Goal: Task Accomplishment & Management: Complete application form

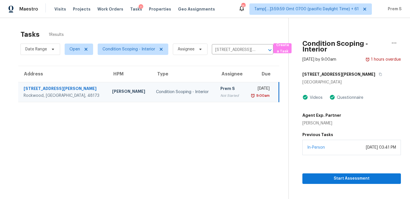
scroll to position [18, 0]
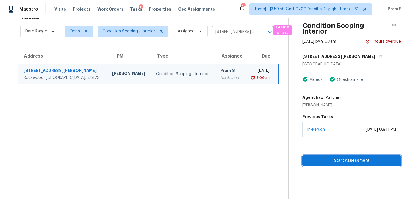
click at [344, 164] on span "Start Assessment" at bounding box center [352, 160] width 90 height 7
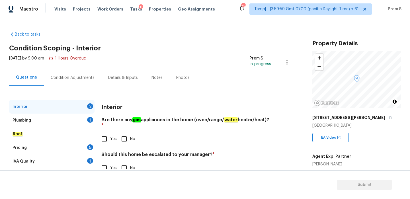
click at [105, 133] on input "Yes" at bounding box center [104, 139] width 12 height 12
checkbox input "true"
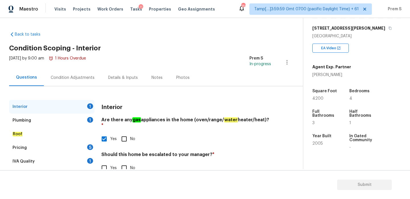
scroll to position [117, 0]
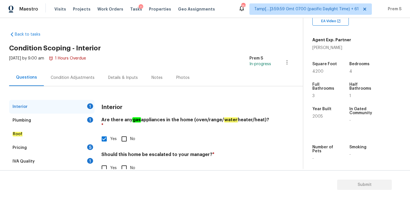
click at [112, 165] on span "Yes" at bounding box center [113, 168] width 7 height 6
click at [110, 164] on input "Yes" at bounding box center [104, 168] width 12 height 12
checkbox input "true"
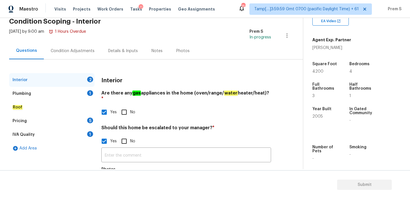
scroll to position [54, 0]
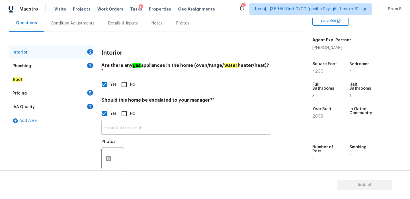
click at [162, 121] on input "text" at bounding box center [186, 127] width 170 height 13
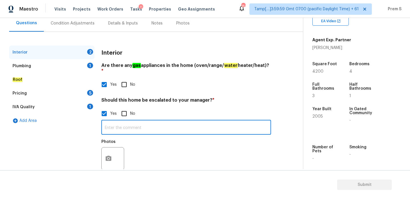
type input "P"
click at [108, 156] on icon "button" at bounding box center [109, 158] width 6 height 5
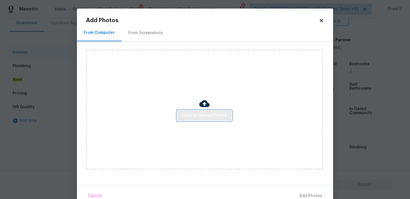
click at [211, 116] on span "Click to Upload Photos" at bounding box center [205, 115] width 46 height 7
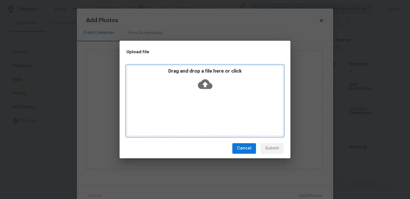
click at [206, 83] on icon at bounding box center [205, 84] width 15 height 15
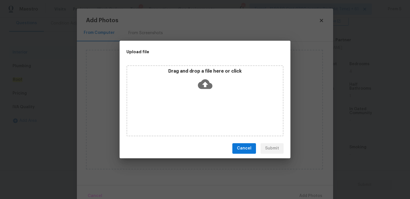
click at [247, 151] on span "Cancel" at bounding box center [244, 148] width 15 height 7
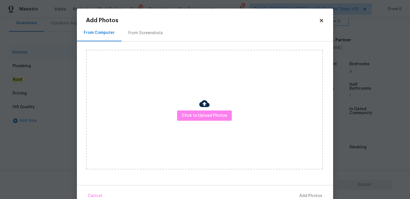
click at [321, 18] on icon at bounding box center [321, 20] width 5 height 5
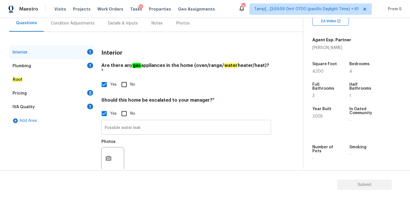
click at [154, 125] on input "Possible water leak" at bounding box center [186, 127] width 170 height 13
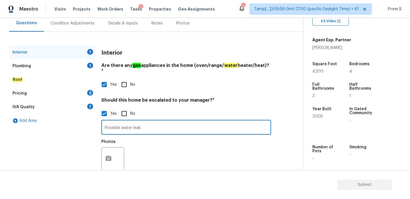
type input "Possible water leak."
click at [78, 19] on div "Condition Adjustments" at bounding box center [73, 23] width 58 height 17
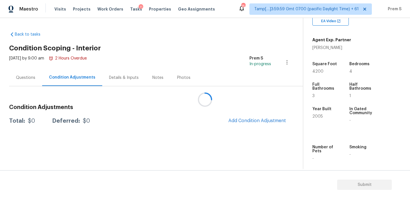
click at [250, 121] on div at bounding box center [205, 99] width 410 height 199
click at [248, 127] on span "Add Condition Adjustment" at bounding box center [257, 121] width 64 height 13
click at [253, 121] on span "Add Condition Adjustment" at bounding box center [258, 120] width 58 height 5
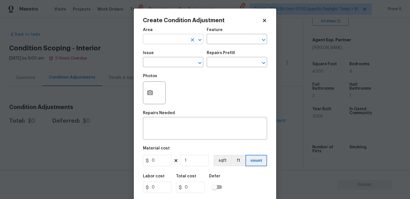
click at [162, 37] on input "text" at bounding box center [165, 39] width 44 height 9
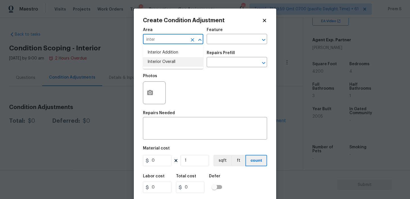
click at [167, 61] on li "Interior Overall" at bounding box center [173, 61] width 60 height 9
type input "Interior Overall"
click at [167, 61] on input "text" at bounding box center [165, 62] width 44 height 9
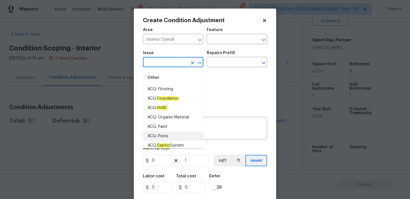
click at [168, 136] on li "ACQ: Pests" at bounding box center [173, 136] width 60 height 9
type input "ACQ: Pests"
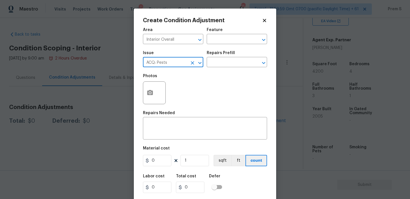
click at [194, 65] on icon "Clear" at bounding box center [193, 63] width 6 height 6
click at [174, 62] on input "text" at bounding box center [165, 62] width 44 height 9
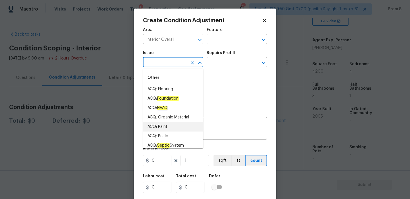
click at [192, 126] on li "ACQ: Paint" at bounding box center [173, 126] width 60 height 9
type input "ACQ: Paint"
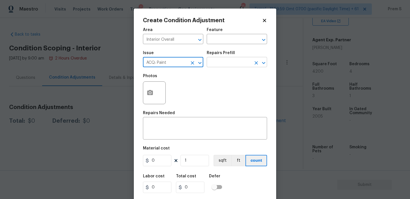
click at [229, 67] on input "text" at bounding box center [229, 62] width 44 height 9
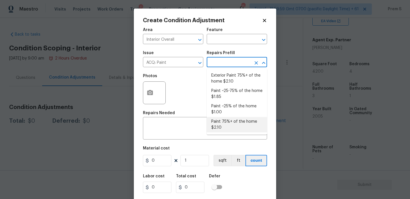
click at [233, 122] on li "Paint 75%+ of the home $2.10" at bounding box center [237, 124] width 60 height 15
type input "Acquisition"
type textarea "Acquisition Scope: 75%+ of the home will likely require interior paint"
type input "2.1"
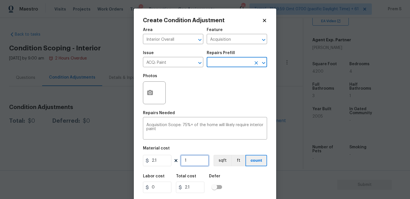
click at [192, 165] on input "1" at bounding box center [195, 160] width 29 height 11
type input "4"
type input "8.4"
type input "42"
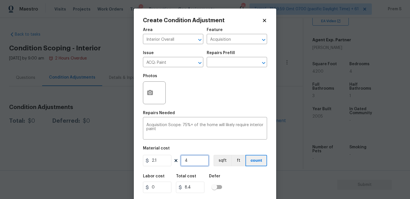
type input "88.2"
type input "420"
type input "882"
type input "4200"
type input "8820"
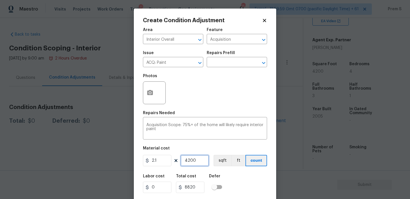
type input "4200"
click at [232, 177] on div "Labor cost 0 Total cost 8820 Defer" at bounding box center [205, 184] width 124 height 26
click at [151, 92] on icon "button" at bounding box center [150, 93] width 7 height 7
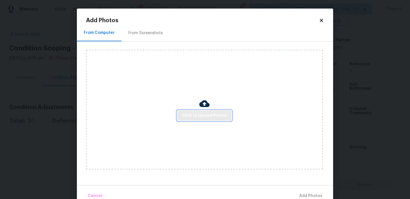
click at [196, 115] on span "Click to Upload Photos" at bounding box center [205, 115] width 46 height 7
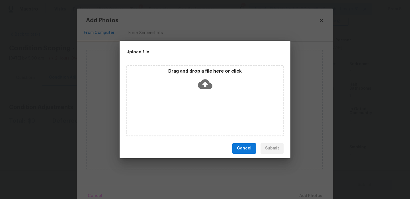
click at [202, 81] on icon at bounding box center [205, 84] width 15 height 10
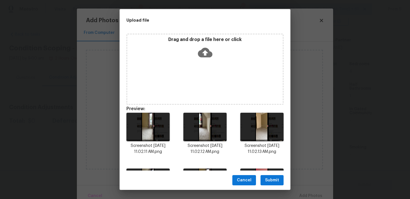
click at [275, 179] on span "Submit" at bounding box center [272, 180] width 14 height 7
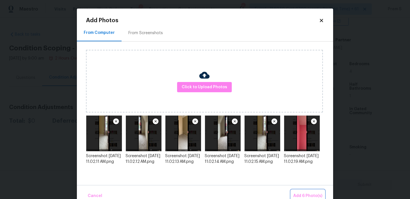
click at [304, 196] on span "Add 6 Photo(s)" at bounding box center [308, 196] width 29 height 7
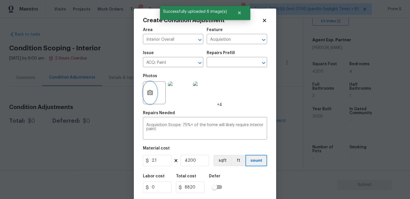
scroll to position [14, 0]
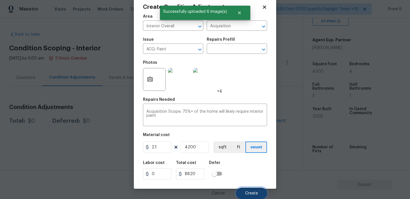
click at [249, 192] on span "Create" at bounding box center [251, 194] width 13 height 4
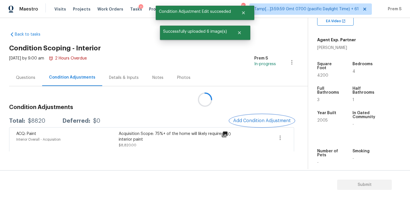
scroll to position [0, 0]
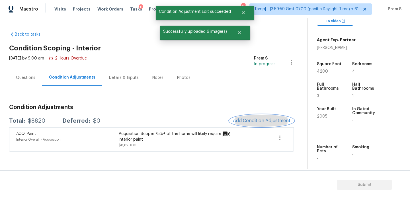
click at [252, 120] on span "Add Condition Adjustment" at bounding box center [262, 120] width 58 height 5
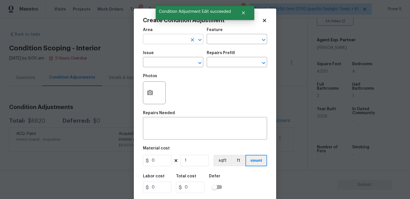
click at [149, 39] on input "text" at bounding box center [165, 39] width 44 height 9
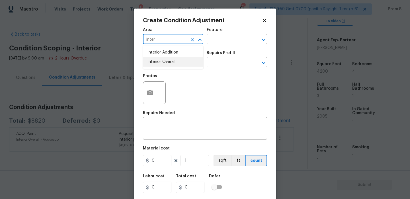
click at [157, 61] on li "Interior Overall" at bounding box center [173, 61] width 60 height 9
type input "Interior Overall"
click at [157, 61] on input "text" at bounding box center [165, 62] width 44 height 9
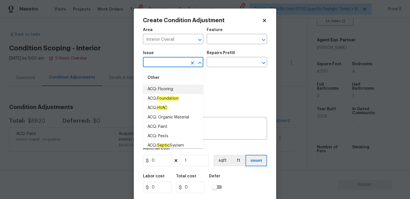
click at [168, 90] on li "ACQ: Flooring" at bounding box center [173, 89] width 60 height 9
type input "ACQ: Flooring"
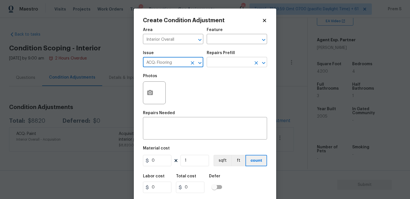
click at [243, 64] on input "text" at bounding box center [229, 62] width 44 height 9
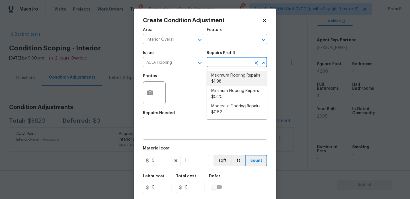
click at [222, 83] on li "Maximum Flooring Repairs $1.98" at bounding box center [237, 78] width 60 height 15
type input "Acquisition"
type textarea "Acquisition Scope: Maximum flooring repairs"
type input "1.98"
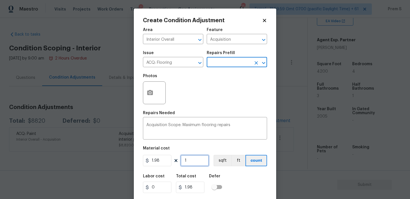
click at [192, 164] on input "1" at bounding box center [195, 160] width 29 height 11
type input "4"
type input "7.92"
type input "42"
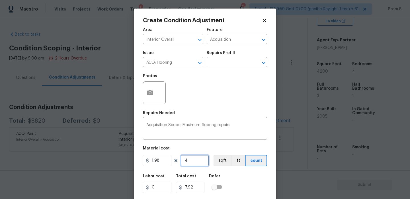
type input "83.16"
type input "420"
type input "831.6"
type input "4200"
type input "8316"
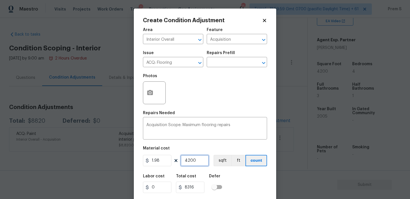
type input "4200"
click at [253, 182] on div "Labor cost 0 Total cost 8316 Defer" at bounding box center [205, 184] width 124 height 26
click at [150, 91] on icon "button" at bounding box center [150, 92] width 6 height 5
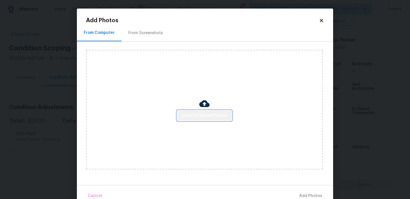
click at [205, 119] on button "Click to Upload Photos" at bounding box center [204, 116] width 55 height 11
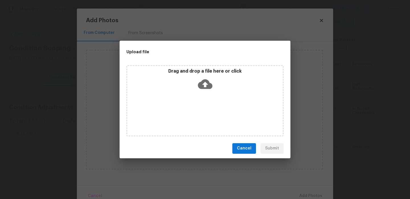
click at [205, 90] on icon at bounding box center [205, 84] width 15 height 15
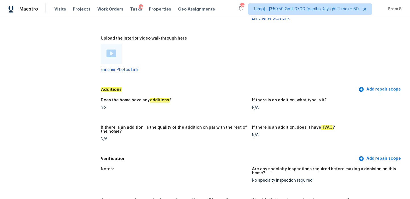
scroll to position [1215, 0]
click at [109, 51] on img at bounding box center [112, 54] width 10 height 8
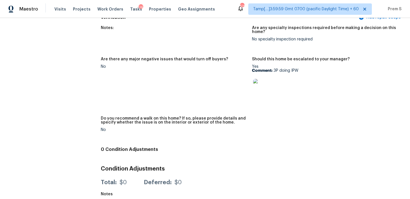
scroll to position [1099, 0]
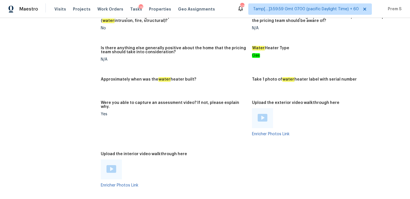
click at [263, 115] on img at bounding box center [263, 118] width 10 height 8
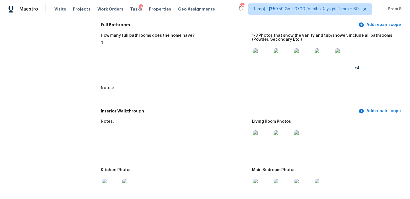
scroll to position [728, 0]
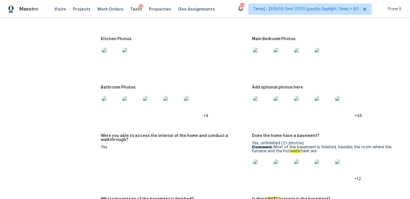
click at [263, 54] on img at bounding box center [262, 57] width 18 height 18
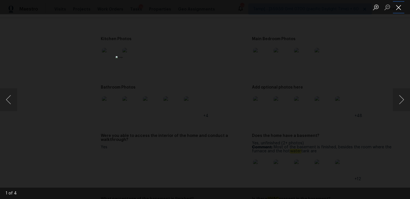
click at [397, 10] on button "Close lightbox" at bounding box center [398, 7] width 11 height 10
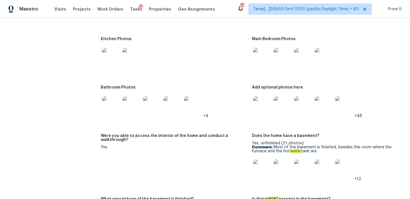
click at [265, 110] on img at bounding box center [262, 105] width 18 height 18
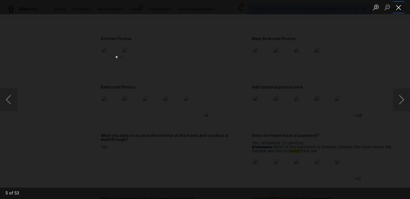
click at [398, 7] on button "Close lightbox" at bounding box center [398, 7] width 11 height 10
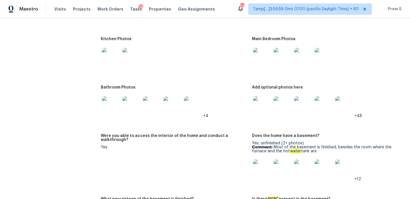
click at [343, 101] on img at bounding box center [345, 105] width 18 height 18
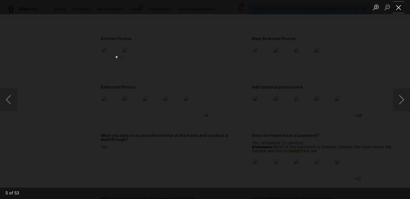
click at [397, 7] on button "Close lightbox" at bounding box center [398, 7] width 11 height 10
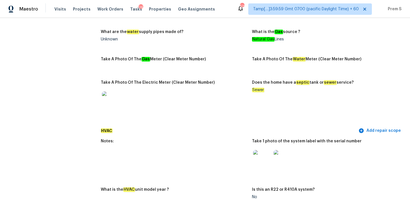
scroll to position [418, 0]
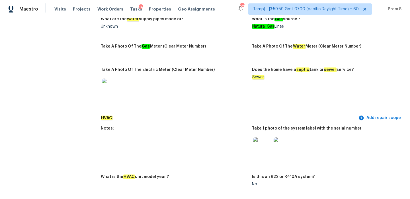
click at [259, 142] on img at bounding box center [262, 146] width 18 height 18
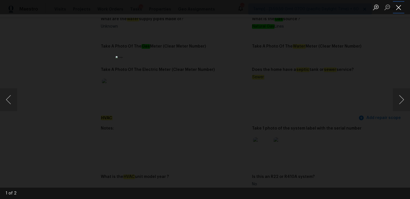
click at [400, 6] on button "Close lightbox" at bounding box center [398, 7] width 11 height 10
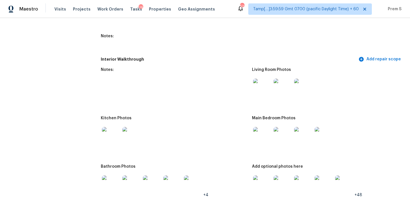
scroll to position [0, 0]
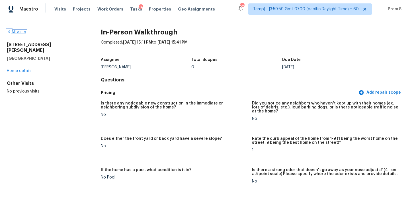
click at [23, 31] on link "All visits" at bounding box center [16, 32] width 19 height 4
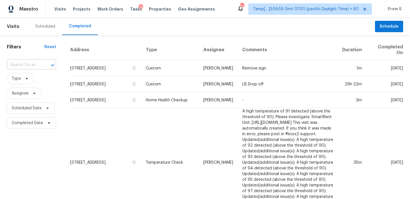
click at [28, 67] on input "text" at bounding box center [23, 65] width 33 height 9
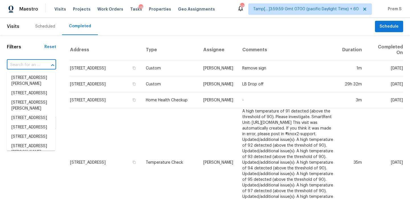
paste input "[STREET_ADDRESS][PERSON_NAME]"
type input "[STREET_ADDRESS][PERSON_NAME]"
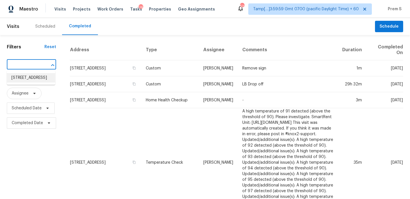
click at [27, 78] on li "[STREET_ADDRESS]" at bounding box center [31, 77] width 48 height 9
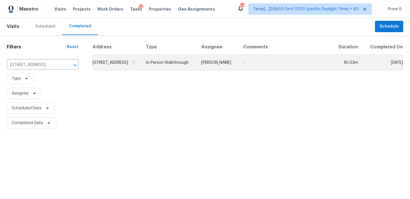
click at [126, 70] on td "2640 Mayfair Dr, Cumming, GA 30040" at bounding box center [116, 63] width 49 height 16
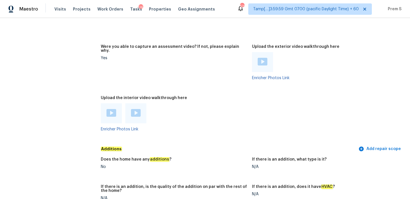
scroll to position [1123, 0]
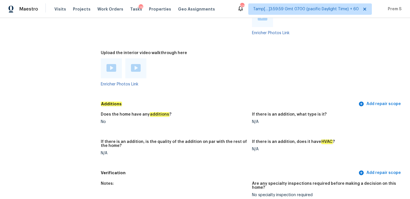
click at [110, 64] on img at bounding box center [112, 68] width 10 height 8
click at [138, 64] on img at bounding box center [136, 68] width 10 height 8
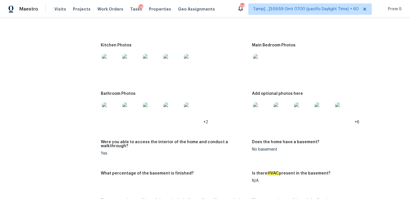
scroll to position [688, 0]
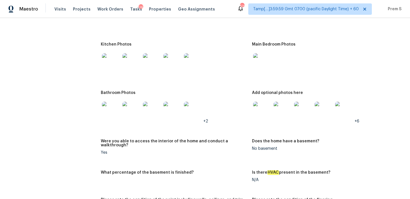
click at [115, 60] on img at bounding box center [111, 62] width 18 height 18
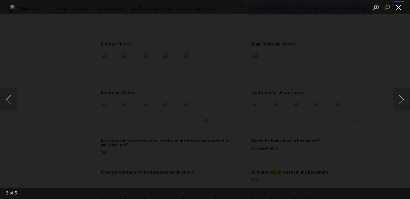
click at [401, 11] on button "Close lightbox" at bounding box center [398, 7] width 11 height 10
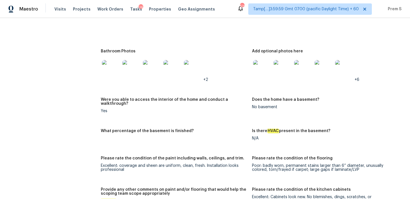
scroll to position [728, 0]
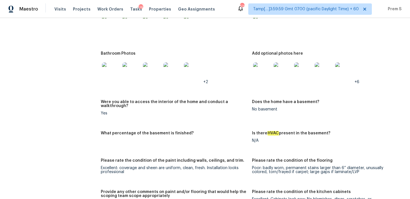
click at [265, 69] on img at bounding box center [262, 71] width 18 height 18
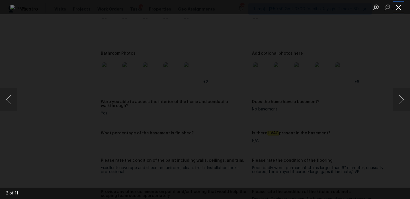
click at [397, 8] on button "Close lightbox" at bounding box center [398, 7] width 11 height 10
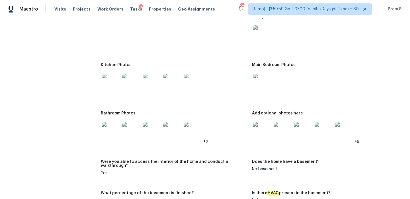
scroll to position [657, 0]
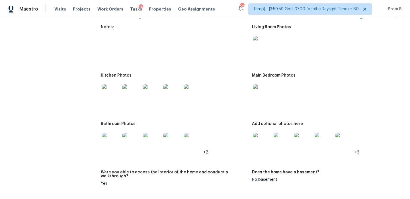
click at [262, 44] on img at bounding box center [262, 45] width 18 height 18
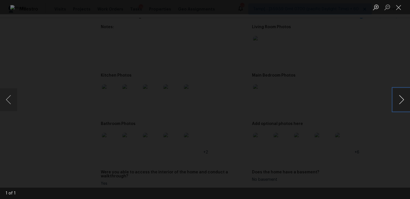
click at [404, 94] on button "Next image" at bounding box center [401, 99] width 17 height 23
click at [404, 99] on button "Next image" at bounding box center [401, 99] width 17 height 23
click at [400, 7] on button "Close lightbox" at bounding box center [398, 7] width 11 height 10
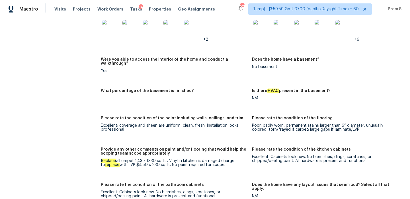
scroll to position [835, 0]
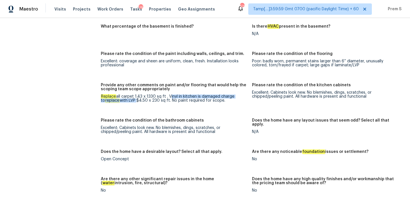
drag, startPoint x: 170, startPoint y: 88, endPoint x: 132, endPoint y: 94, distance: 38.1
click at [132, 95] on div "Replace all carpet 1.43 x 1330 sq ft . Vinyl in kitchen is damaged charge to re…" at bounding box center [174, 99] width 147 height 8
copy div "Vinyl in kitchen is damaged charge to replace with LVP"
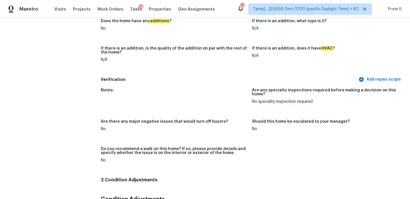
scroll to position [0, 0]
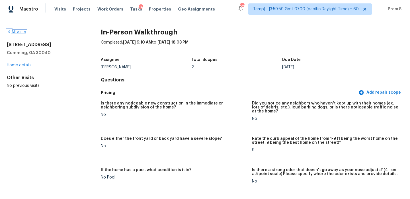
click at [14, 31] on link "All visits" at bounding box center [16, 32] width 19 height 4
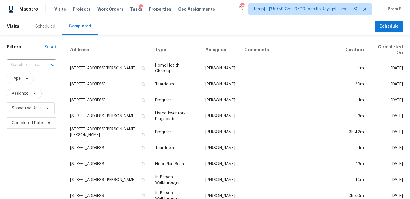
click at [38, 62] on input "text" at bounding box center [23, 65] width 33 height 9
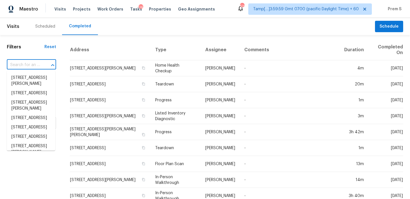
paste input "2505 Hamilton Cir, Pelham, AL 35124"
type input "2505 Hamilton Cir, Pelham, AL 35124"
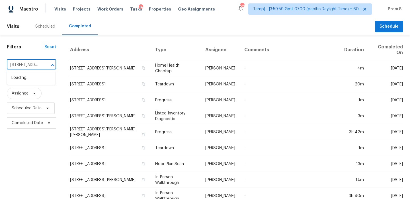
scroll to position [0, 39]
click at [35, 79] on li "2505 Hamilton Cir, Pelham, AL 35124" at bounding box center [31, 80] width 48 height 15
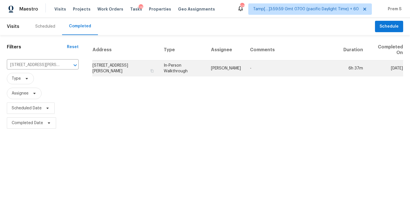
click at [116, 61] on td "2505 Hamilton Cir, Pelham, AL 35124" at bounding box center [125, 68] width 67 height 16
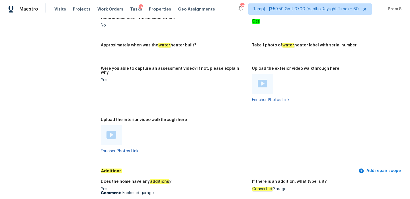
scroll to position [1070, 0]
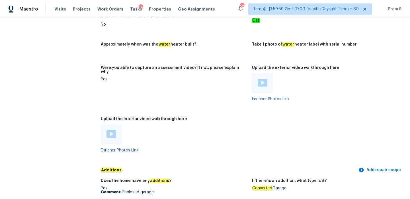
click at [112, 130] on img at bounding box center [112, 134] width 10 height 8
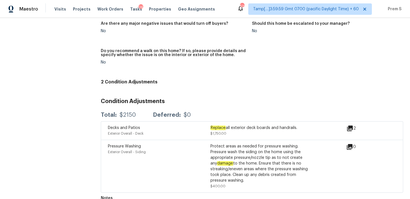
scroll to position [1159, 0]
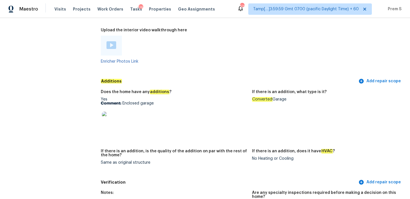
click at [115, 112] on img at bounding box center [111, 121] width 18 height 18
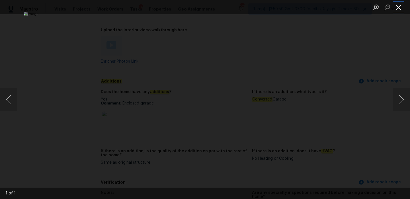
click at [400, 9] on button "Close lightbox" at bounding box center [398, 7] width 11 height 10
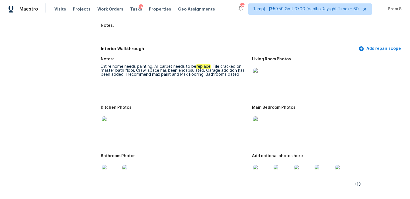
scroll to position [722, 0]
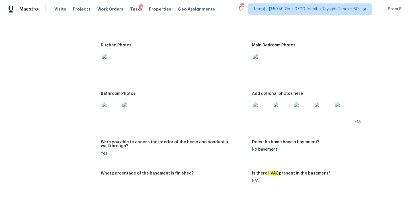
click at [263, 109] on img at bounding box center [262, 112] width 18 height 18
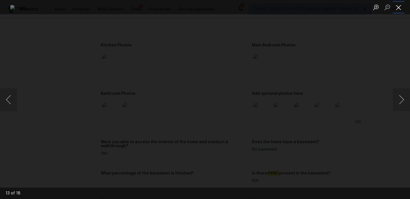
click at [398, 8] on button "Close lightbox" at bounding box center [398, 7] width 11 height 10
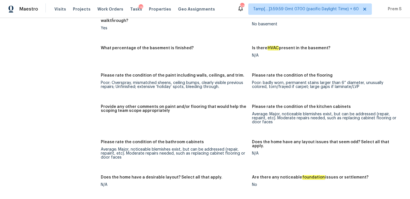
scroll to position [847, 0]
click at [206, 107] on div "Provide any other comments on paint and/or flooring that would help the scoping…" at bounding box center [174, 110] width 147 height 11
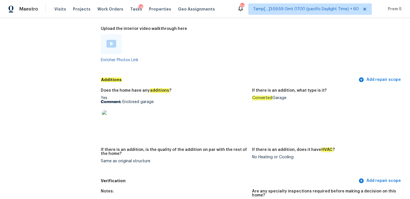
scroll to position [1161, 0]
click at [116, 111] on img at bounding box center [111, 119] width 18 height 18
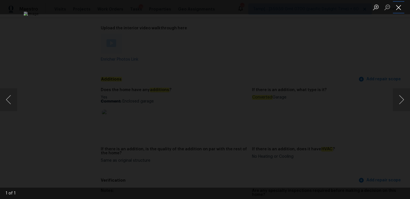
click at [401, 10] on button "Close lightbox" at bounding box center [398, 7] width 11 height 10
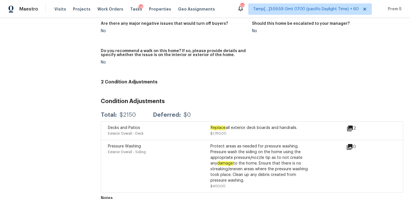
scroll to position [1092, 0]
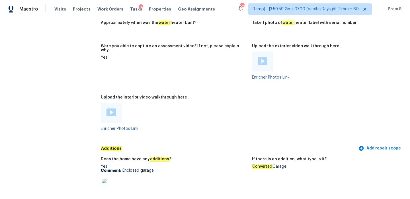
click at [112, 109] on img at bounding box center [112, 113] width 10 height 8
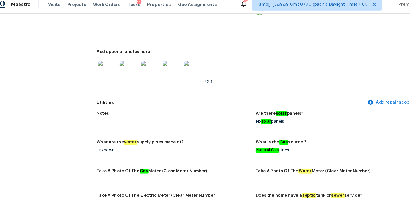
scroll to position [0, 0]
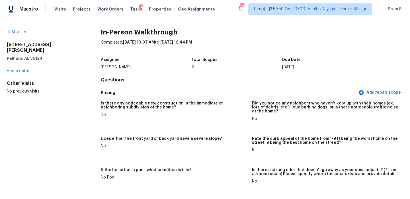
click at [10, 56] on h5 "Pelham, AL 35124" at bounding box center [45, 59] width 76 height 6
click at [14, 32] on link "All visits" at bounding box center [16, 32] width 19 height 4
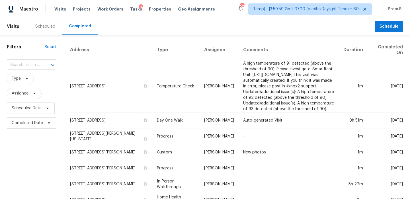
click at [32, 67] on input "text" at bounding box center [23, 65] width 33 height 9
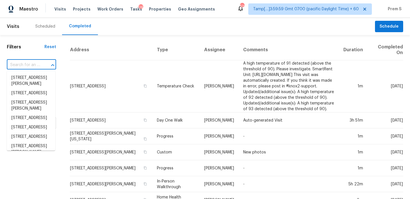
paste input "213 Kyndal Dr, Hampton, GA 30228"
type input "213 Kyndal Dr, Hampton, GA 30228"
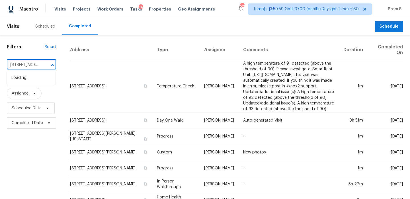
scroll to position [0, 36]
click at [40, 78] on li "213 Kyndal Dr, Hampton, GA 30228" at bounding box center [31, 80] width 48 height 15
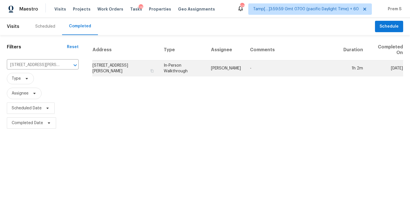
click at [117, 70] on td "213 Kyndal Dr, Hampton, GA 30228" at bounding box center [125, 68] width 67 height 16
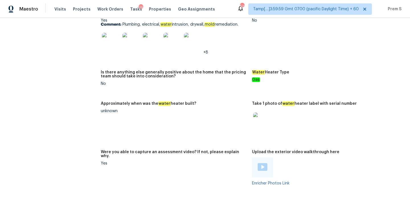
scroll to position [1260, 0]
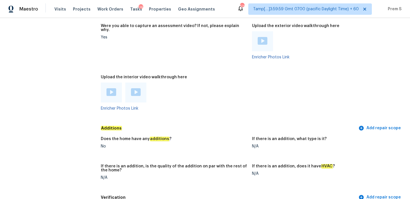
click at [113, 88] on img at bounding box center [112, 92] width 10 height 8
click at [135, 84] on div at bounding box center [135, 93] width 21 height 20
click at [136, 88] on img at bounding box center [136, 92] width 10 height 8
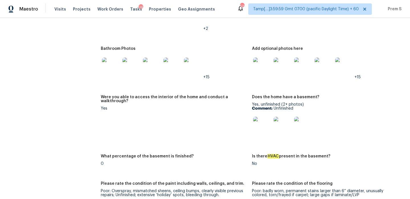
scroll to position [735, 0]
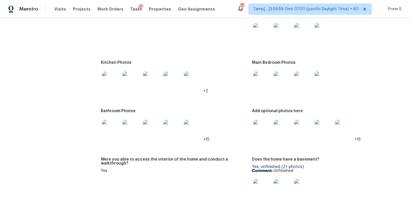
click at [264, 123] on img at bounding box center [262, 129] width 18 height 18
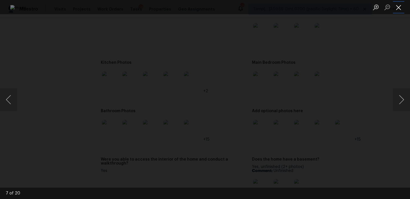
click at [401, 8] on button "Close lightbox" at bounding box center [398, 7] width 11 height 10
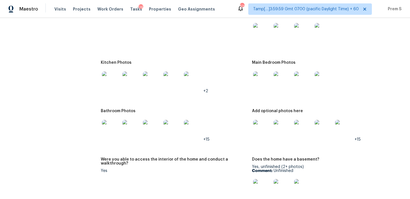
click at [267, 78] on img at bounding box center [262, 81] width 18 height 18
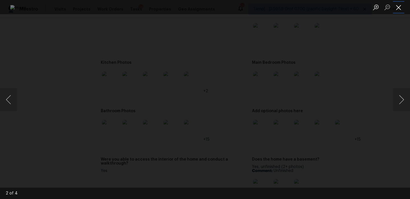
click at [399, 8] on button "Close lightbox" at bounding box center [398, 7] width 11 height 10
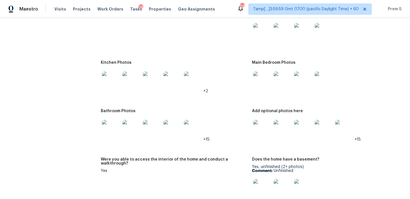
click at [264, 34] on img at bounding box center [262, 32] width 18 height 18
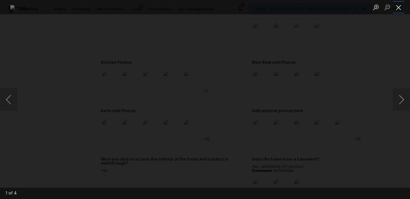
click at [401, 7] on button "Close lightbox" at bounding box center [398, 7] width 11 height 10
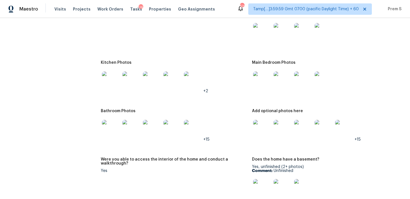
scroll to position [743, 0]
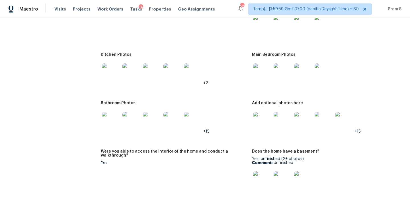
click at [134, 71] on img at bounding box center [132, 73] width 18 height 18
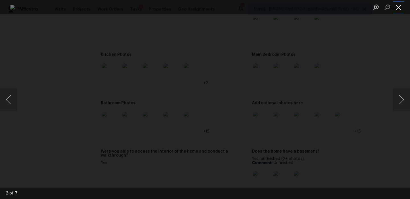
click at [398, 3] on button "Close lightbox" at bounding box center [398, 7] width 11 height 10
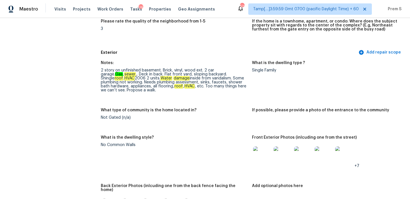
scroll to position [142, 0]
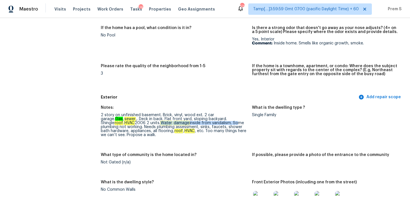
drag, startPoint x: 127, startPoint y: 123, endPoint x: 201, endPoint y: 123, distance: 73.8
click at [201, 123] on div "2 story on unfinished basement. Brick, vinyl, wood ext. 2 car garage. Gas , sew…" at bounding box center [174, 125] width 147 height 24
copy div "Water damage inside from vandalism. S"
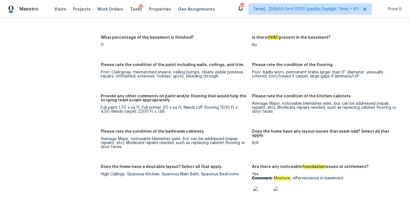
scroll to position [919, 0]
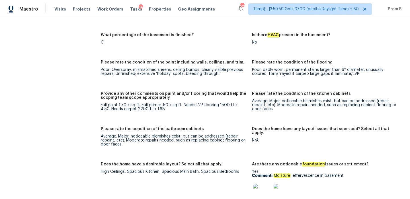
click at [267, 174] on b "Comment:" at bounding box center [262, 176] width 21 height 4
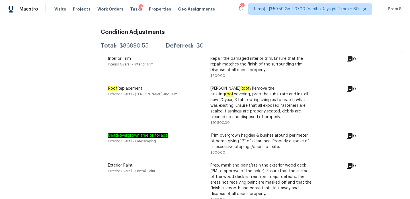
scroll to position [0, 0]
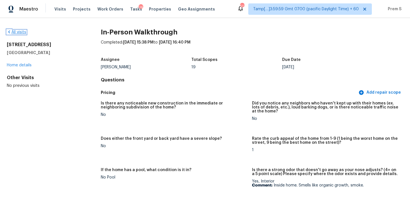
click at [22, 33] on link "All visits" at bounding box center [16, 32] width 19 height 4
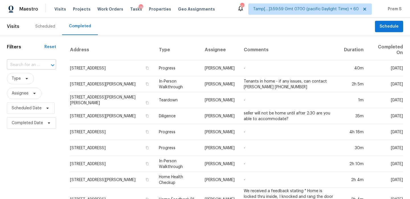
click at [30, 63] on input "text" at bounding box center [23, 65] width 33 height 9
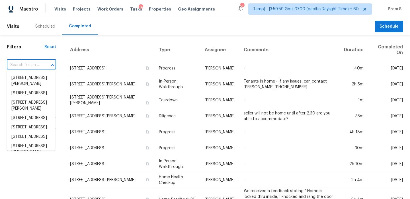
paste input "819 Dowry Ln Knoxville, TN, 37919"
type input "819 Dowry Ln Knoxville, TN, 37919"
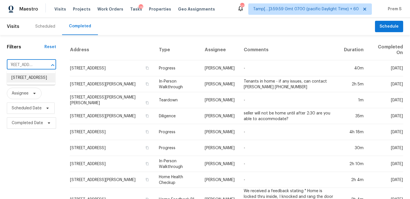
click at [43, 83] on li "819 Dowry Ln, Knoxville, TN 37919" at bounding box center [31, 77] width 48 height 9
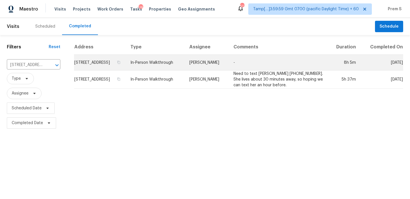
click at [119, 66] on td "819 Dowry Ln, Knoxville, TN 37919" at bounding box center [100, 63] width 52 height 16
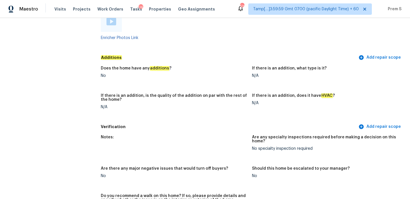
scroll to position [1160, 0]
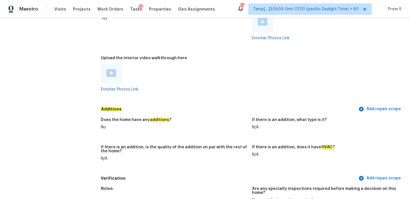
click at [110, 69] on img at bounding box center [112, 73] width 10 height 8
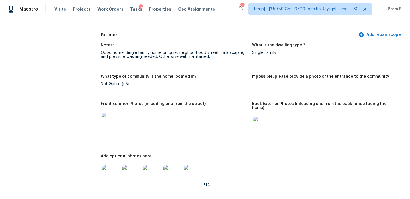
scroll to position [198, 0]
click at [160, 55] on div "Good home. Single family home on quiet neighborhood street. Landscaping and pre…" at bounding box center [174, 55] width 147 height 8
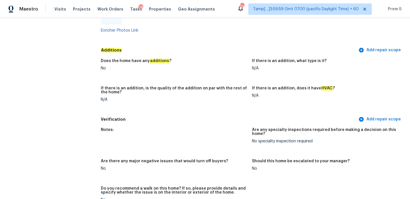
scroll to position [1172, 0]
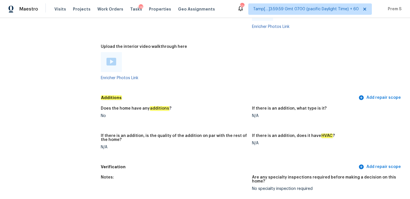
click at [109, 58] on img at bounding box center [112, 62] width 10 height 8
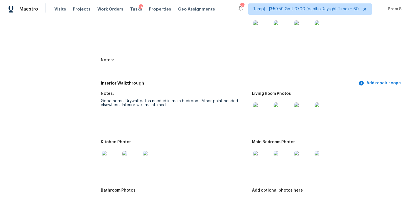
scroll to position [688, 0]
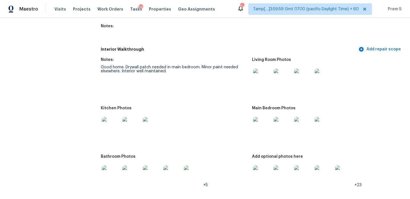
click at [265, 70] on img at bounding box center [262, 78] width 18 height 18
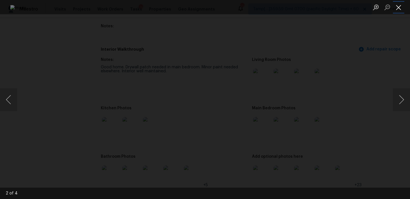
click at [396, 8] on button "Close lightbox" at bounding box center [398, 7] width 11 height 10
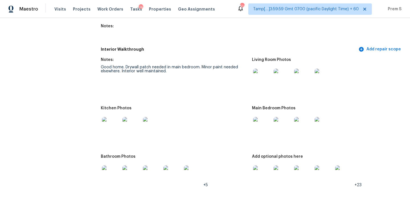
click at [262, 124] on img at bounding box center [262, 126] width 18 height 18
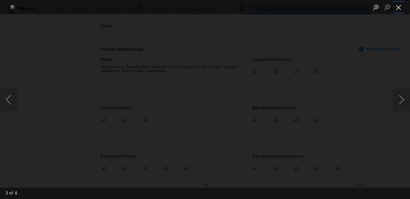
click at [399, 8] on button "Close lightbox" at bounding box center [398, 7] width 11 height 10
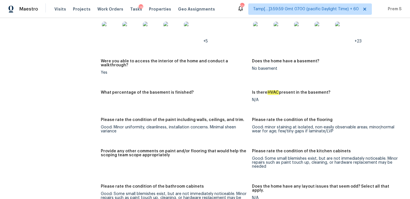
scroll to position [0, 0]
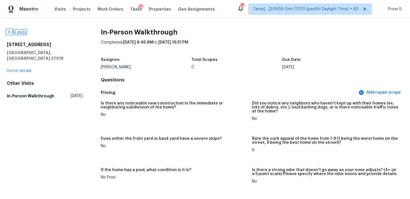
click at [21, 33] on link "All visits" at bounding box center [16, 32] width 19 height 4
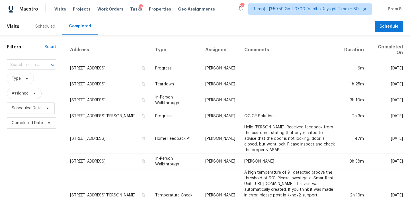
click at [19, 65] on input "text" at bounding box center [23, 65] width 33 height 9
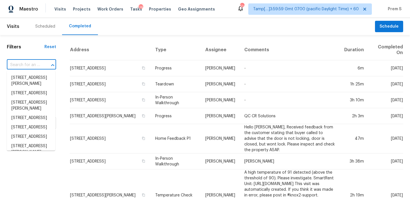
paste input "157 Carson Dr Westland, MI, 48185"
type input "157 Carson Dr Westland, MI, 48185"
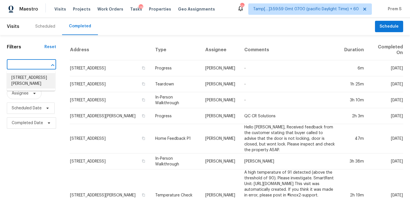
click at [27, 76] on li "157 Carson Dr, Westland, MI 48185" at bounding box center [31, 80] width 48 height 15
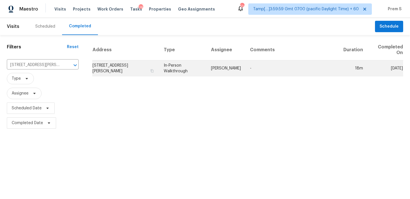
click at [103, 66] on td "157 Carson Dr, Westland, MI 48185" at bounding box center [125, 68] width 67 height 16
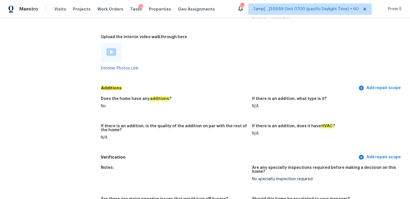
scroll to position [1202, 0]
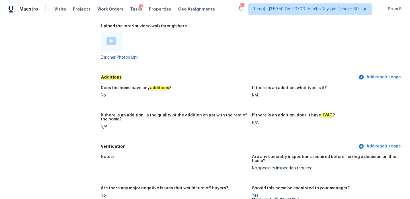
click at [111, 39] on img at bounding box center [112, 41] width 10 height 8
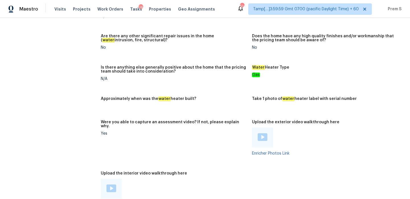
scroll to position [1029, 0]
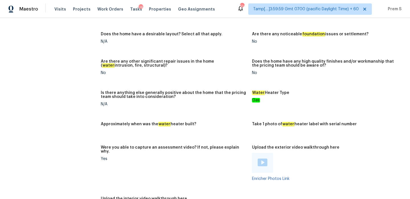
click at [263, 163] on div at bounding box center [263, 163] width 10 height 9
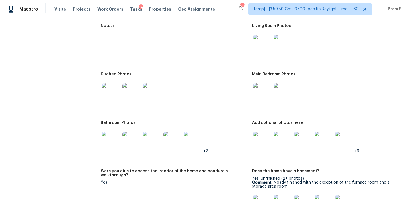
scroll to position [743, 0]
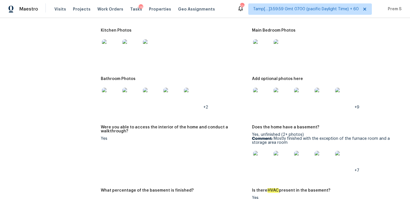
click at [267, 91] on img at bounding box center [262, 97] width 18 height 18
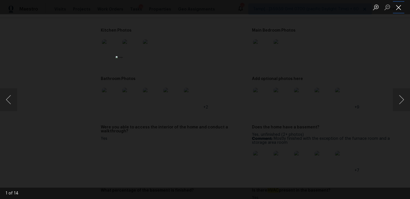
click at [400, 8] on button "Close lightbox" at bounding box center [398, 7] width 11 height 10
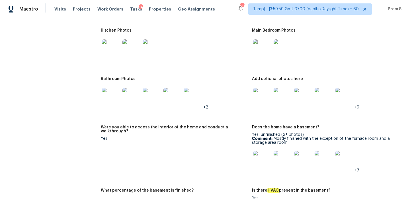
click at [263, 45] on img at bounding box center [262, 48] width 18 height 18
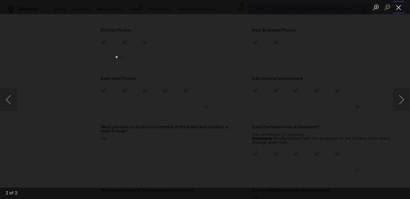
click at [403, 3] on button "Close lightbox" at bounding box center [398, 7] width 11 height 10
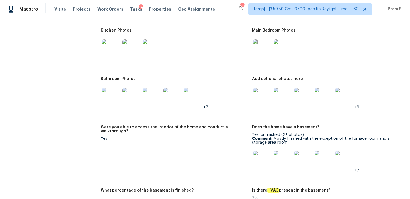
click at [263, 153] on img at bounding box center [262, 160] width 18 height 18
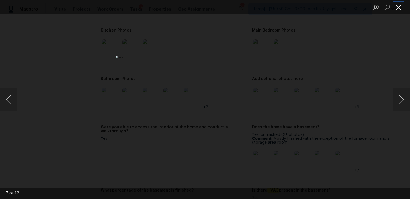
click at [397, 6] on button "Close lightbox" at bounding box center [398, 7] width 11 height 10
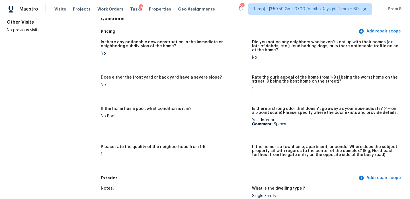
scroll to position [0, 0]
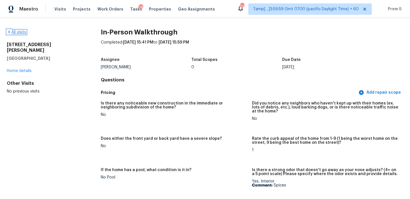
click at [20, 31] on link "All visits" at bounding box center [16, 32] width 19 height 4
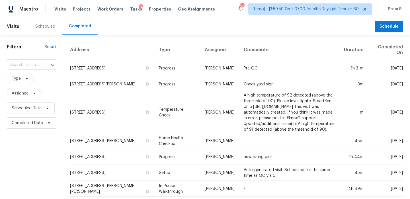
click at [23, 64] on input "text" at bounding box center [23, 65] width 33 height 9
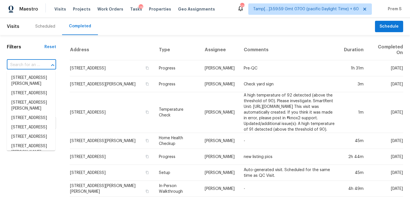
paste input "No"
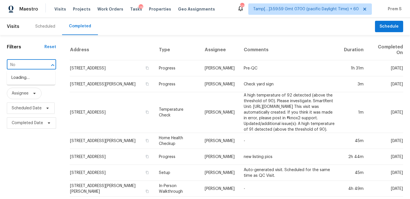
type input "N"
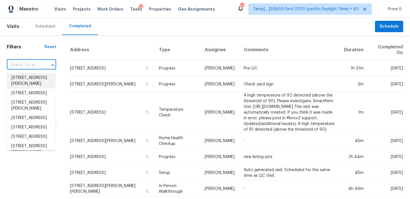
paste input "7287 Candlestone Dr, Reynoldsburg, OH 43068"
type input "7287 Candlestone Dr, Reynoldsburg, OH 43068"
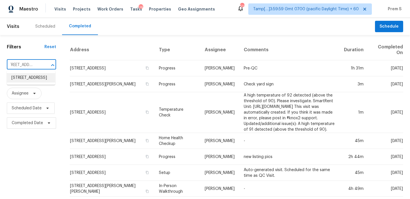
click at [25, 77] on li "7287 Candlestone Dr, Reynoldsburg, OH 43068" at bounding box center [31, 77] width 48 height 9
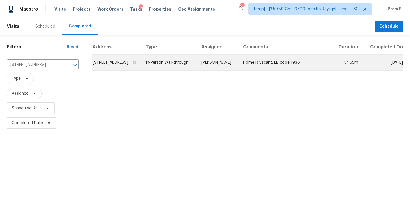
click at [117, 71] on td "7287 Candlestone Dr, Reynoldsburg, OH 43068" at bounding box center [116, 63] width 49 height 16
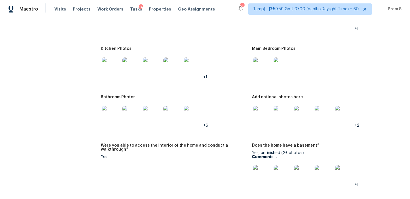
scroll to position [801, 0]
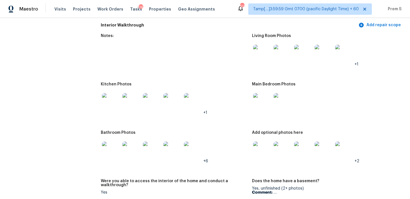
click at [262, 56] on img at bounding box center [262, 54] width 18 height 18
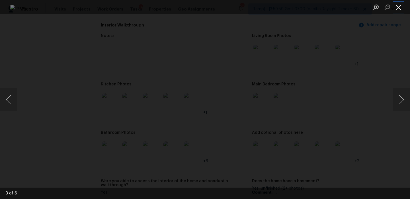
click at [400, 8] on button "Close lightbox" at bounding box center [398, 7] width 11 height 10
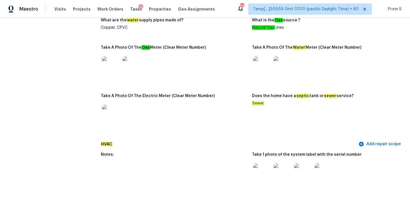
scroll to position [0, 0]
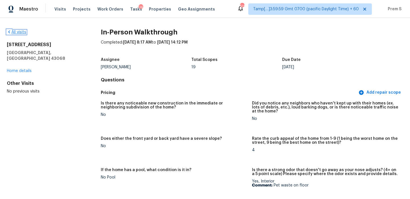
click at [25, 32] on link "All visits" at bounding box center [16, 32] width 19 height 4
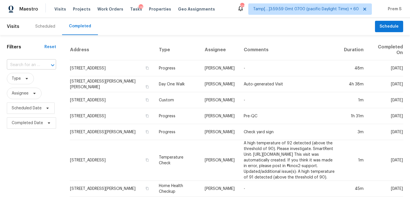
click at [23, 68] on input "text" at bounding box center [23, 65] width 33 height 9
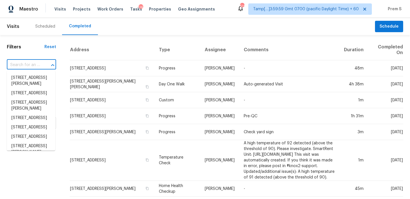
paste input "280 E Katsura St Milliken, CO, 80543"
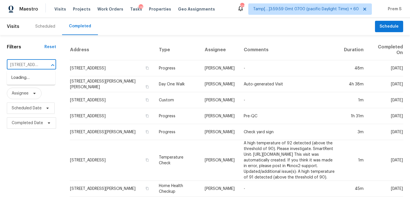
scroll to position [0, 39]
type input "280 E Katsura St Milliken, CO, 80543"
click at [36, 78] on li "280 E Katsura St, Milliken, CO 80543" at bounding box center [31, 80] width 48 height 15
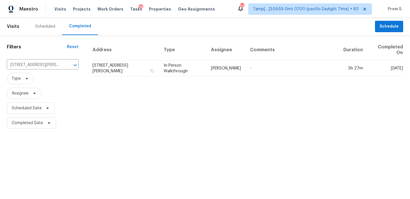
click at [107, 73] on td "280 E Katsura St, Milliken, CO 80543" at bounding box center [125, 68] width 67 height 16
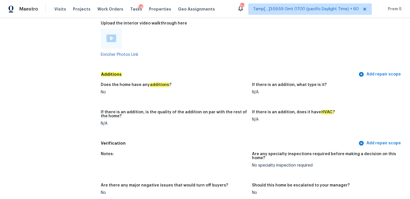
scroll to position [1343, 0]
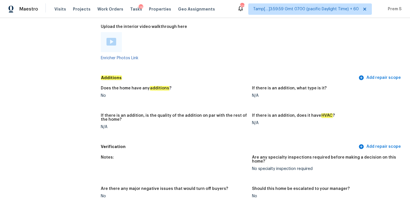
click at [110, 38] on img at bounding box center [112, 42] width 10 height 8
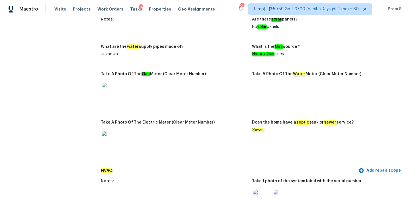
scroll to position [0, 0]
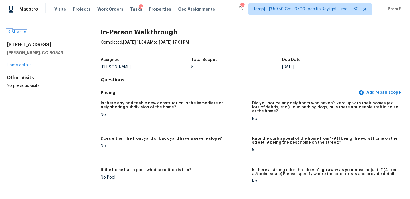
click at [12, 34] on link "All visits" at bounding box center [16, 32] width 19 height 4
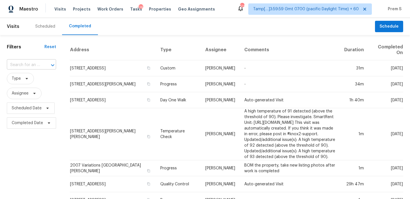
click at [29, 62] on input "text" at bounding box center [23, 65] width 33 height 9
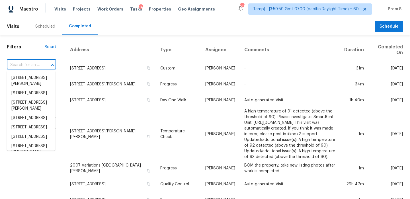
paste input "1606 Shoal Creek Rd Dawsonville, GA, 30534"
type input "1606 Shoal Creek Rd Dawsonville, GA, 30534"
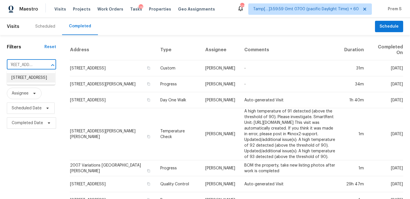
click at [41, 82] on li "1606 Shoal Creek Rd, Dawsonville, GA 30534" at bounding box center [31, 77] width 48 height 9
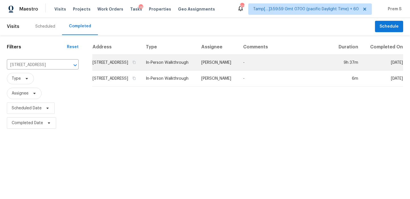
click at [141, 71] on td "1606 Shoal Creek Rd, Dawsonville, GA 30534" at bounding box center [116, 63] width 49 height 16
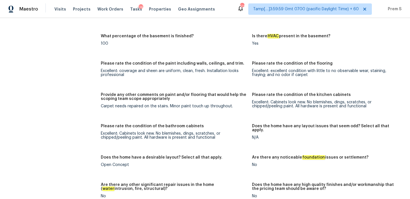
scroll to position [759, 0]
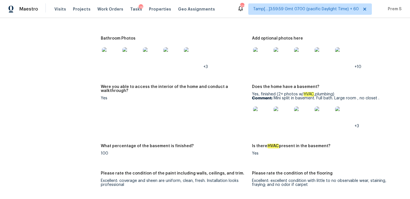
click at [323, 56] on img at bounding box center [324, 56] width 18 height 18
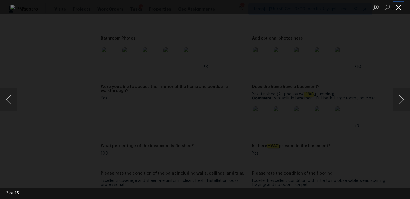
click at [400, 8] on button "Close lightbox" at bounding box center [398, 7] width 11 height 10
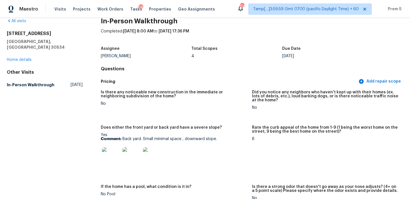
scroll to position [0, 0]
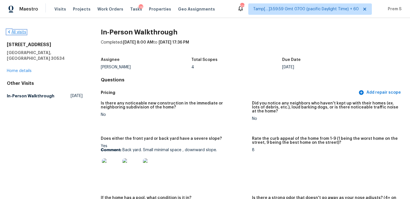
click at [20, 31] on link "All visits" at bounding box center [16, 32] width 19 height 4
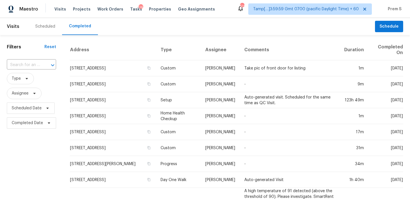
click at [36, 63] on input "text" at bounding box center [23, 65] width 33 height 9
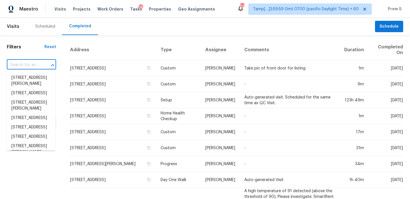
paste input "1621 Homestead Trl Alpharetta, GA, 30004"
type input "1621 Homestead Trl Alpharetta, GA, 30004"
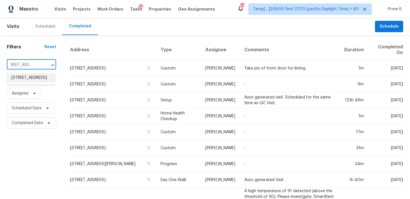
click at [38, 83] on li "1621 Homestead Trl, Alpharetta, GA 30004" at bounding box center [31, 77] width 48 height 9
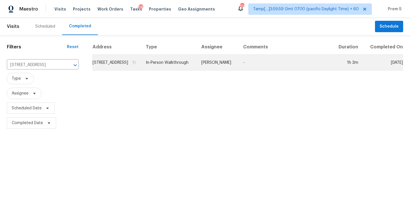
click at [111, 71] on td "1621 Homestead Trl, Alpharetta, GA 30004" at bounding box center [116, 63] width 49 height 16
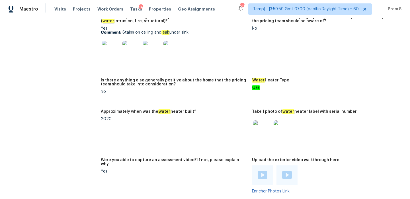
scroll to position [1131, 0]
click at [116, 41] on img at bounding box center [111, 50] width 18 height 18
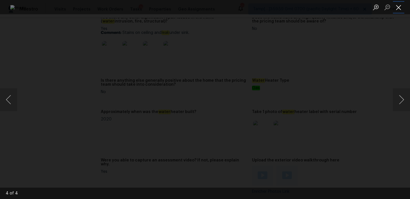
click at [399, 9] on button "Close lightbox" at bounding box center [398, 7] width 11 height 10
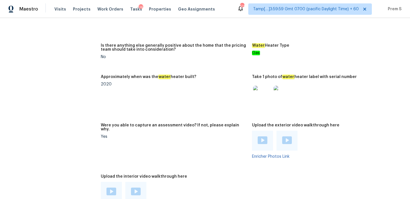
scroll to position [1245, 0]
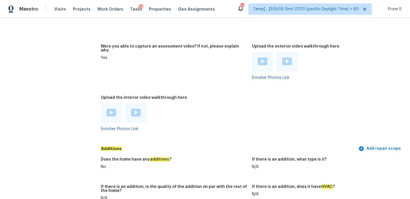
click at [112, 109] on img at bounding box center [112, 113] width 10 height 8
click at [139, 109] on img at bounding box center [136, 113] width 10 height 8
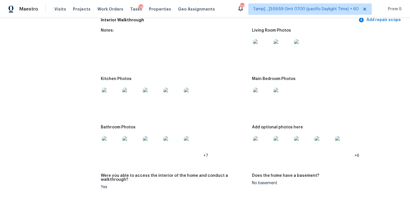
scroll to position [784, 0]
click at [265, 46] on img at bounding box center [262, 48] width 18 height 18
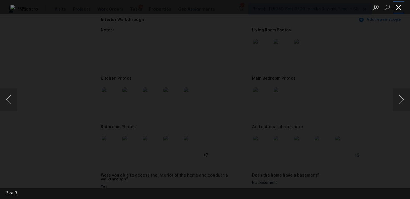
click at [398, 12] on button "Close lightbox" at bounding box center [398, 7] width 11 height 10
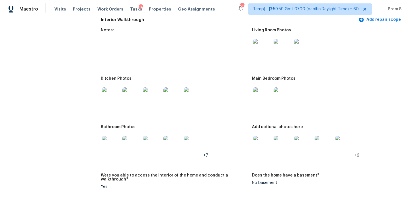
click at [275, 136] on img at bounding box center [283, 145] width 18 height 18
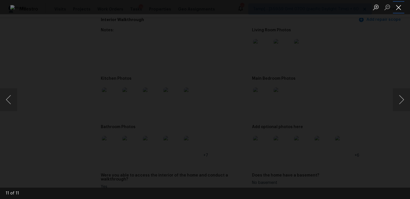
click at [402, 4] on button "Close lightbox" at bounding box center [398, 7] width 11 height 10
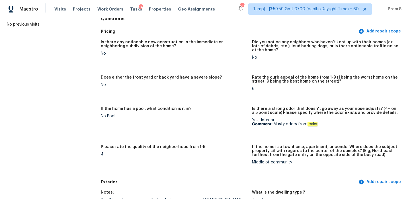
scroll to position [0, 0]
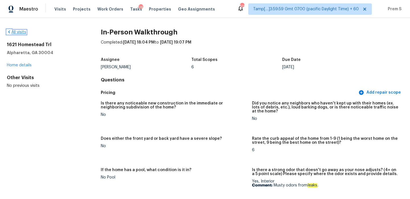
click at [23, 31] on link "All visits" at bounding box center [16, 32] width 19 height 4
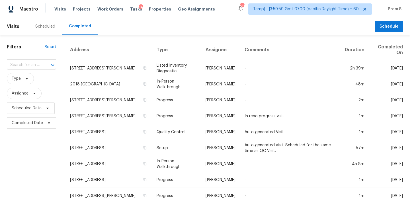
click at [30, 63] on input "text" at bounding box center [23, 65] width 33 height 9
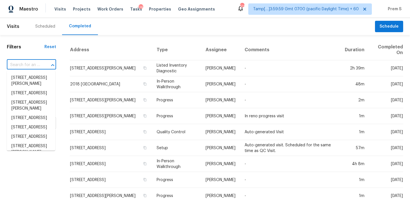
paste input "4411 NW 14th Pl Gainesville, FL, 32605"
type input "4411 NW 14th Pl Gainesville, FL, 32605"
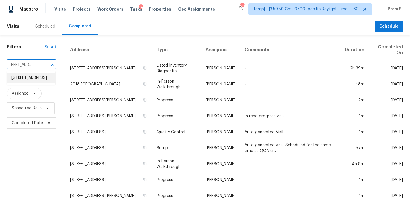
click at [37, 79] on li "[STREET_ADDRESS]" at bounding box center [31, 77] width 48 height 9
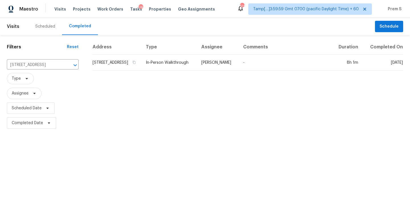
click at [111, 61] on td "[STREET_ADDRESS]" at bounding box center [116, 63] width 49 height 16
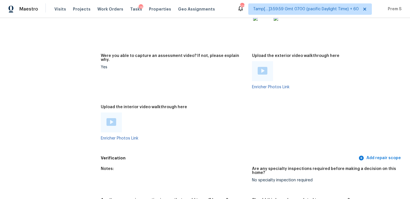
scroll to position [1166, 0]
click at [108, 118] on img at bounding box center [112, 122] width 10 height 8
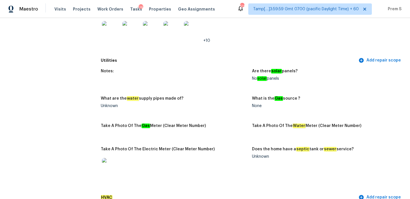
scroll to position [445, 0]
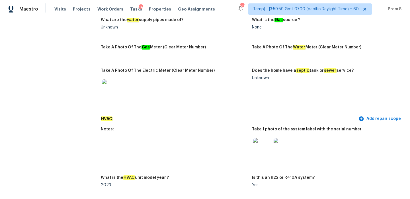
click at [258, 145] on img at bounding box center [262, 147] width 18 height 18
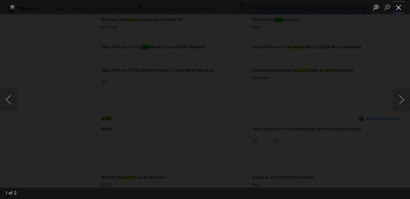
click at [403, 8] on button "Close lightbox" at bounding box center [398, 7] width 11 height 10
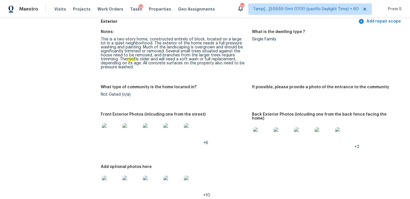
scroll to position [248, 0]
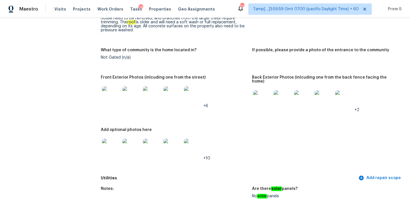
click at [110, 94] on img at bounding box center [111, 95] width 18 height 18
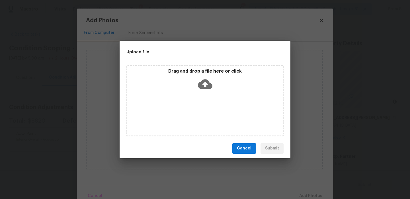
scroll to position [117, 0]
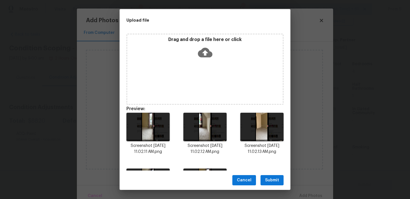
click at [277, 182] on span "Submit" at bounding box center [272, 180] width 14 height 7
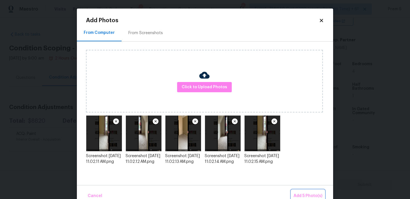
click at [305, 196] on span "Add 5 Photo(s)" at bounding box center [308, 196] width 29 height 7
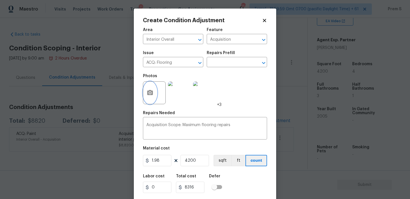
scroll to position [14, 0]
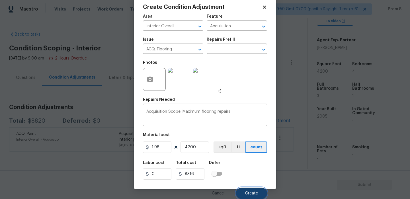
click at [245, 190] on button "Create" at bounding box center [251, 193] width 31 height 11
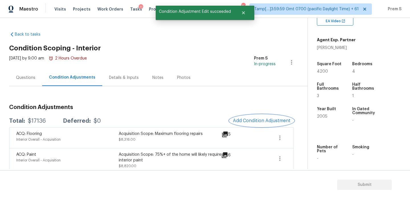
scroll to position [5, 0]
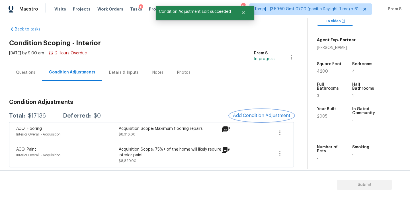
click at [259, 116] on span "Add Condition Adjustment" at bounding box center [262, 115] width 58 height 5
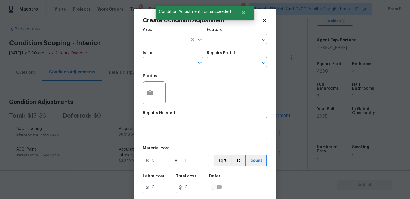
click at [167, 41] on input "text" at bounding box center [165, 39] width 44 height 9
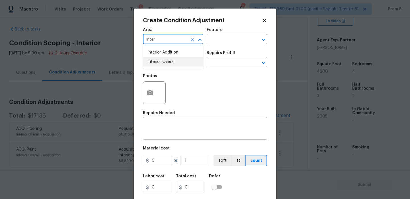
click at [166, 64] on li "Interior Overall" at bounding box center [173, 61] width 60 height 9
type input "Interior Overall"
click at [179, 63] on input "text" at bounding box center [165, 62] width 44 height 9
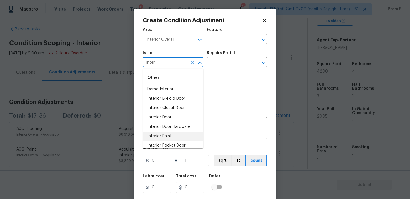
click at [190, 136] on li "Interior Paint" at bounding box center [173, 136] width 60 height 9
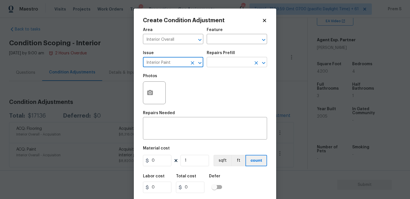
type input "Interior Paint"
click at [243, 62] on input "text" at bounding box center [229, 62] width 44 height 9
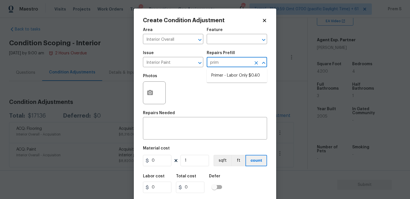
type input "prime"
click at [241, 75] on li "Primer - Labor Only $0.40" at bounding box center [237, 75] width 60 height 9
type input "Overall Paint"
type textarea "Interior primer - PRIMER PROVIDED BY OPENDOOR - All nails, screws, drywall anch…"
type input "0.4"
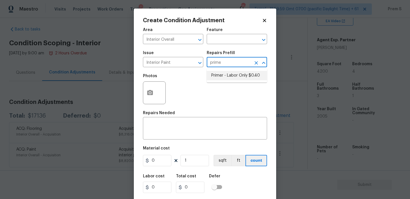
type input "0.4"
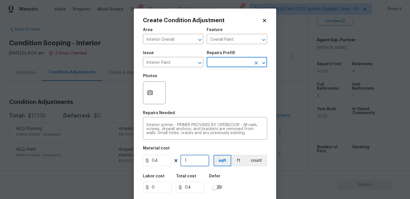
click at [202, 162] on input "1" at bounding box center [195, 160] width 29 height 11
type input "10"
type input "4"
type input "100"
type input "40"
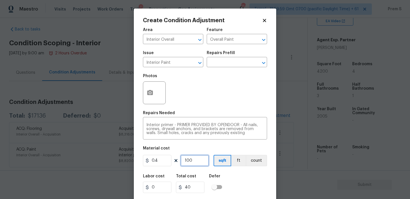
type input "1000"
type input "400"
type input "1000"
click at [255, 182] on div "Labor cost 0 Total cost 400 Defer" at bounding box center [205, 184] width 124 height 26
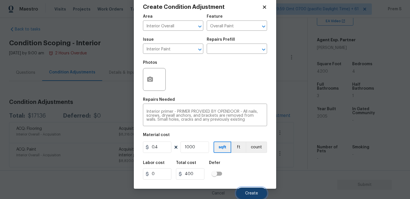
click at [254, 194] on span "Create" at bounding box center [251, 194] width 13 height 4
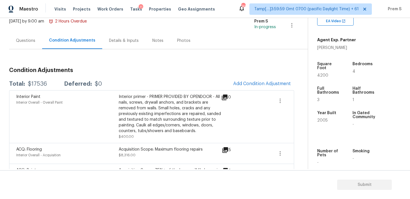
scroll to position [36, 0]
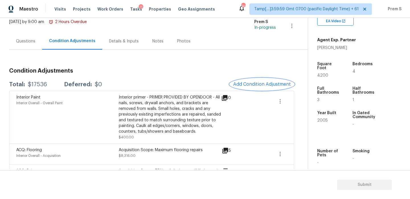
click at [248, 79] on button "Add Condition Adjustment" at bounding box center [262, 84] width 64 height 12
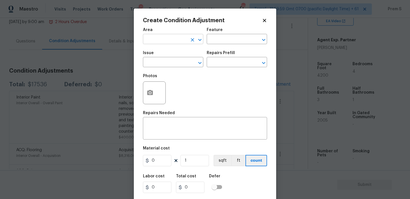
click at [175, 36] on input "text" at bounding box center [165, 39] width 44 height 9
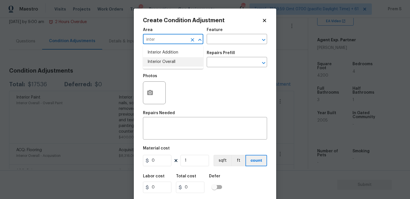
click at [180, 61] on li "Interior Overall" at bounding box center [173, 61] width 60 height 9
type input "Interior Overall"
click at [180, 61] on input "text" at bounding box center [165, 62] width 44 height 9
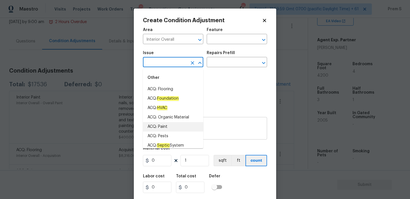
click at [214, 129] on textarea at bounding box center [205, 129] width 117 height 12
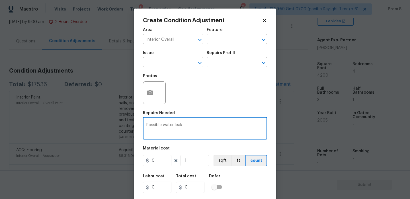
type textarea "Possible water leak"
click at [160, 161] on input "0" at bounding box center [157, 160] width 29 height 11
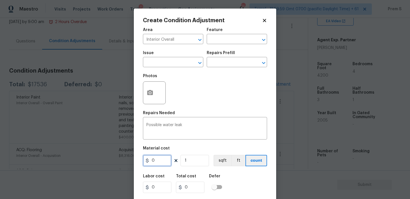
click at [160, 161] on input "0" at bounding box center [157, 160] width 29 height 11
type input "2500"
click at [243, 179] on div "Labor cost 0 Total cost 0 Defer" at bounding box center [205, 184] width 124 height 26
type input "2500"
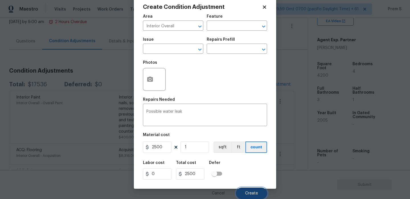
click at [259, 191] on button "Create" at bounding box center [251, 193] width 31 height 11
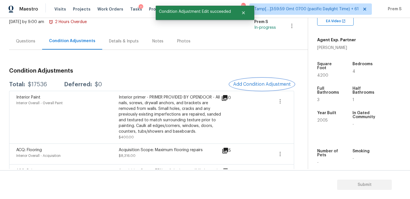
scroll to position [0, 0]
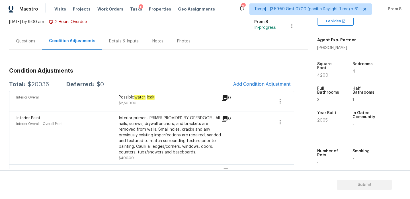
click at [35, 42] on div "Questions" at bounding box center [25, 41] width 33 height 17
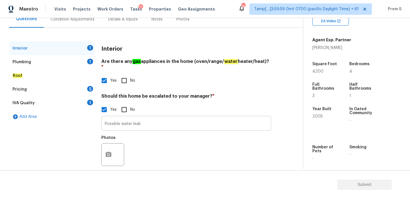
scroll to position [62, 0]
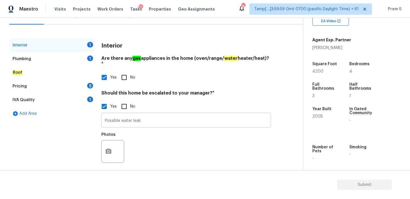
click at [158, 114] on input "Possible water leak." at bounding box center [186, 120] width 170 height 13
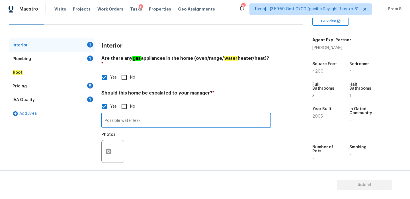
click at [166, 121] on input "Possible water leak." at bounding box center [186, 120] width 170 height 13
paste input "The exterior of the properties generally well we serve, but there is visible da…"
type input "Possible water leak. The exterior of the properties generally well we serve, bu…"
click at [110, 141] on button "button" at bounding box center [109, 152] width 14 height 22
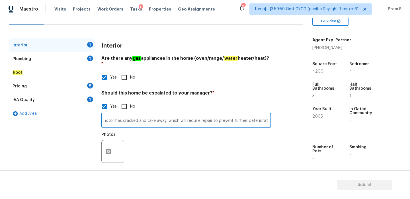
scroll to position [0, 0]
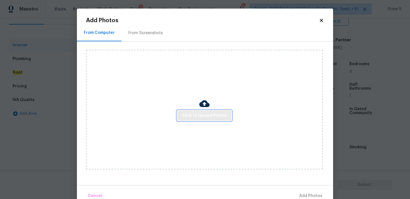
click at [194, 118] on span "Click to Upload Photos" at bounding box center [205, 115] width 46 height 7
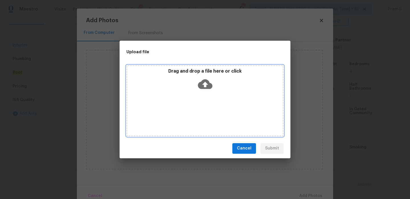
click at [205, 84] on icon at bounding box center [205, 84] width 15 height 15
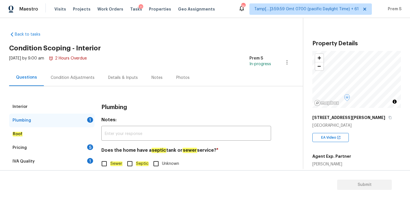
scroll to position [117, 0]
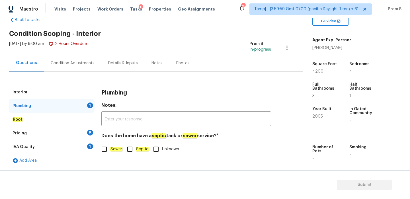
click at [109, 149] on input "Sewer" at bounding box center [104, 149] width 12 height 12
checkbox input "true"
click at [93, 134] on div "5" at bounding box center [90, 133] width 6 height 6
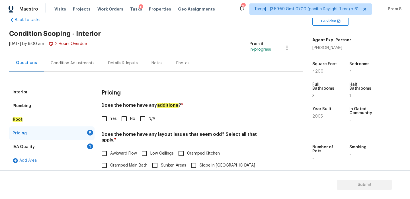
click at [125, 117] on input "No" at bounding box center [124, 119] width 12 height 12
checkbox input "true"
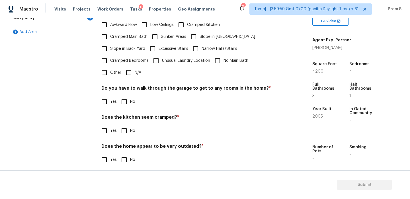
scroll to position [143, 0]
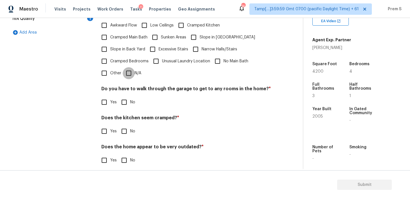
click at [130, 69] on input "N/A" at bounding box center [129, 73] width 12 height 12
checkbox input "true"
click at [120, 102] on input "No" at bounding box center [124, 102] width 12 height 12
checkbox input "true"
click at [126, 125] on input "No" at bounding box center [124, 131] width 12 height 12
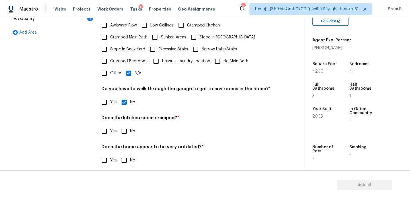
checkbox input "true"
click at [121, 155] on input "No" at bounding box center [124, 161] width 12 height 12
checkbox input "true"
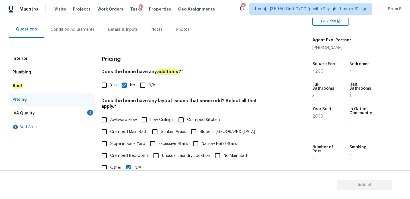
click at [87, 111] on div "IVA Quality 1" at bounding box center [52, 114] width 86 height 14
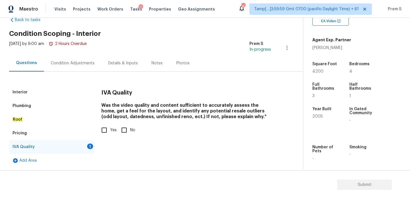
scroll to position [15, 0]
click at [103, 126] on input "Yes" at bounding box center [104, 130] width 12 height 12
checkbox input "true"
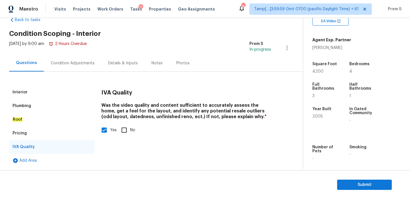
click at [80, 69] on div "Condition Adjustments" at bounding box center [73, 63] width 58 height 17
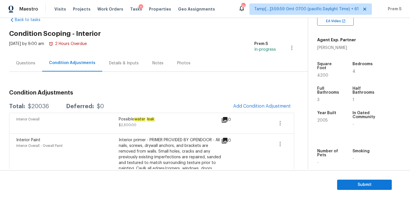
scroll to position [79, 0]
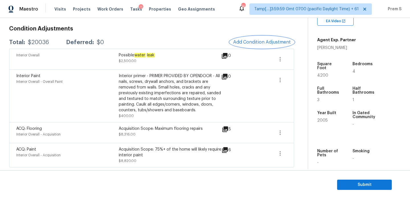
click at [254, 46] on button "Add Condition Adjustment" at bounding box center [262, 42] width 64 height 12
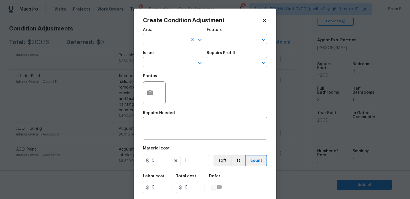
click at [152, 39] on input "text" at bounding box center [165, 39] width 44 height 9
click at [181, 68] on ul "Exterior Addition Exterior Overall" at bounding box center [173, 57] width 60 height 23
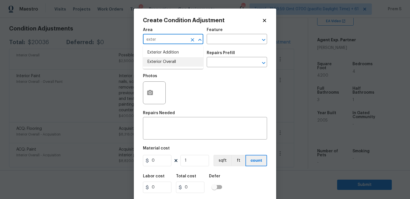
click at [182, 66] on li "Exterior Overall" at bounding box center [173, 61] width 60 height 9
type input "Exterior Overall"
click at [182, 66] on input "text" at bounding box center [165, 62] width 44 height 9
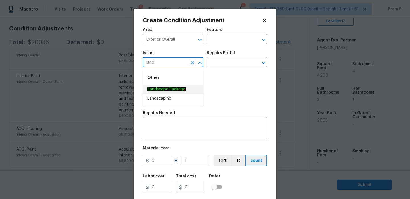
click at [181, 91] on em "Landscape Package" at bounding box center [167, 89] width 38 height 5
type input "Landscape Package"
click at [229, 59] on input "text" at bounding box center [229, 62] width 44 height 9
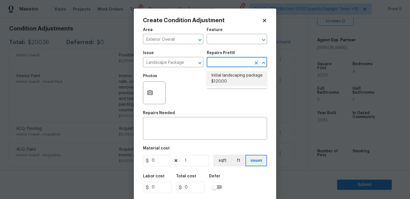
click at [218, 80] on li "Initial landscaping package $120.00" at bounding box center [237, 78] width 60 height 15
type input "Home Readiness Packages"
type textarea "Mowing of grass up to 6" in height. Mow, edge along driveways & sidewalks, trim…"
type input "120"
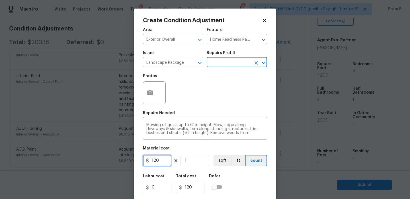
click at [156, 156] on input "120" at bounding box center [157, 160] width 29 height 11
type input "300"
click at [262, 180] on div "Labor cost 0 Total cost 300 Defer" at bounding box center [205, 184] width 124 height 26
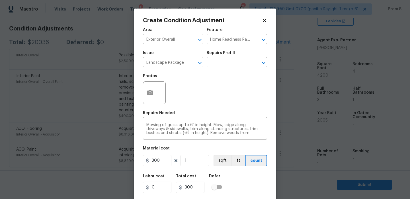
scroll to position [14, 0]
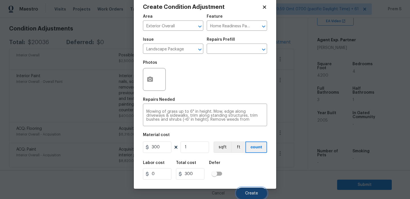
click at [248, 192] on span "Create" at bounding box center [251, 194] width 13 height 4
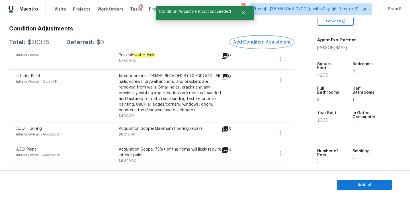
scroll to position [0, 0]
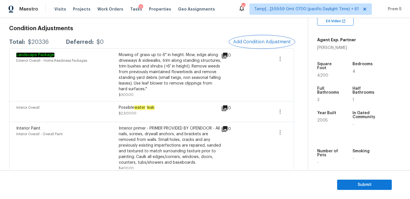
click at [251, 46] on button "Add Condition Adjustment" at bounding box center [262, 42] width 64 height 12
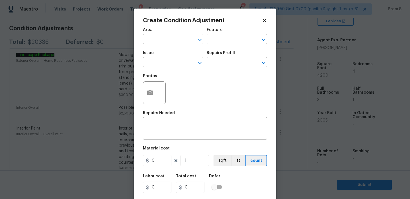
click at [181, 34] on div "Area" at bounding box center [173, 31] width 60 height 7
click at [180, 38] on input "text" at bounding box center [165, 39] width 44 height 9
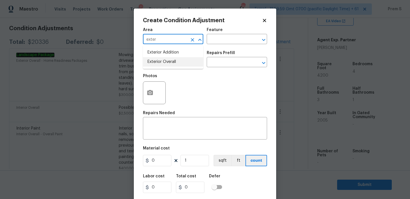
click at [173, 59] on li "Exterior Overall" at bounding box center [173, 61] width 60 height 9
type input "Exterior Overall"
click at [173, 59] on input "text" at bounding box center [165, 62] width 44 height 9
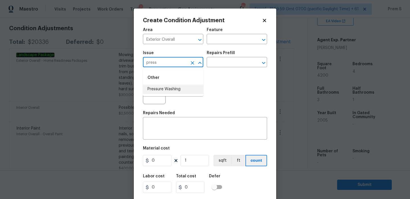
click at [172, 92] on li "Pressure Washing" at bounding box center [173, 89] width 60 height 9
type input "Pressure Washing"
click at [162, 127] on textarea at bounding box center [205, 129] width 117 height 12
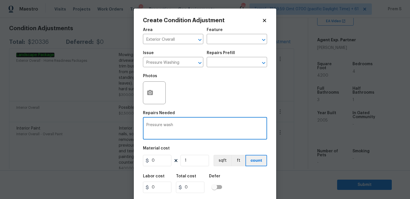
type textarea "Pressure wash"
click at [158, 162] on input "0" at bounding box center [157, 160] width 29 height 11
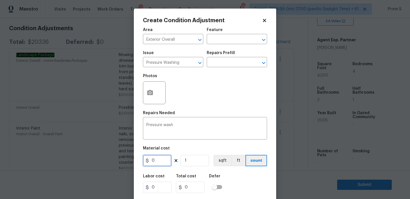
click at [158, 162] on input "0" at bounding box center [157, 160] width 29 height 11
type input "200"
click at [254, 181] on div "Labor cost 0 Total cost 0 Defer" at bounding box center [205, 184] width 124 height 26
type input "200"
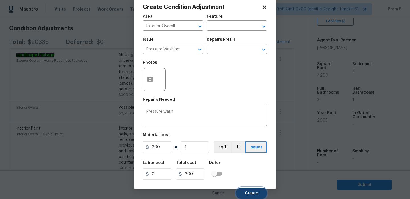
click at [255, 195] on span "Create" at bounding box center [251, 194] width 13 height 4
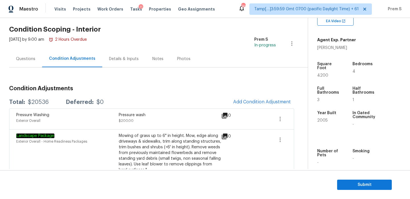
scroll to position [0, 0]
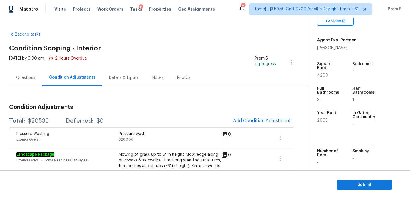
click at [24, 78] on div "Questions" at bounding box center [25, 78] width 19 height 6
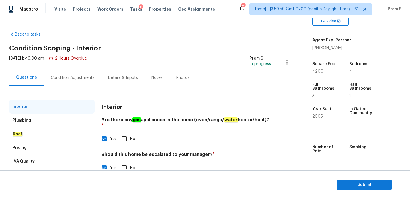
scroll to position [62, 0]
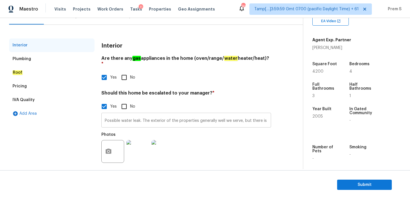
click at [156, 115] on input "Possible water leak. The exterior of the properties generally well we serve, bu…" at bounding box center [186, 120] width 170 height 13
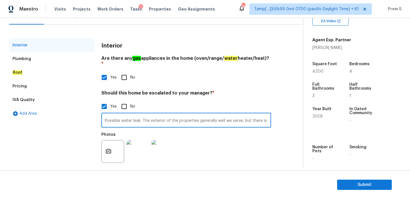
click at [156, 115] on input "Possible water leak. The exterior of the properties generally well we serve, bu…" at bounding box center [186, 120] width 170 height 13
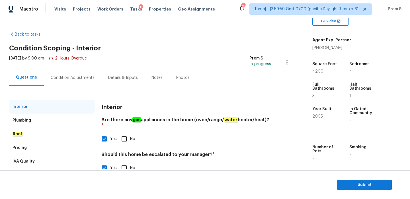
click at [85, 77] on div "Condition Adjustments" at bounding box center [73, 78] width 44 height 6
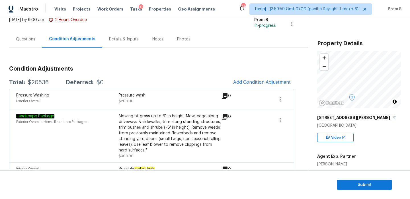
scroll to position [50, 0]
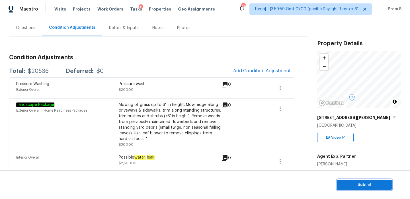
click at [370, 186] on span "Submit" at bounding box center [365, 185] width 46 height 7
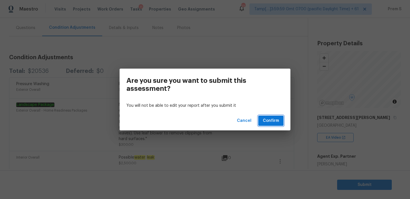
click at [275, 120] on span "Confirm" at bounding box center [271, 120] width 16 height 7
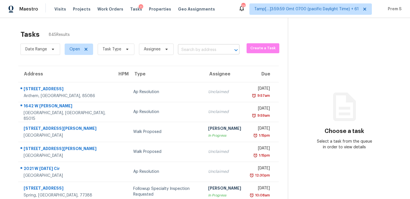
click at [214, 46] on input "text" at bounding box center [201, 50] width 46 height 9
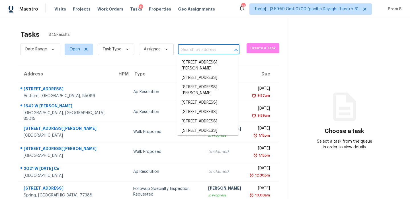
paste input "2640 Mayfair Dr Cumming, GA, 30040"
type input "2640 Mayfair Dr Cumming, GA, 30040"
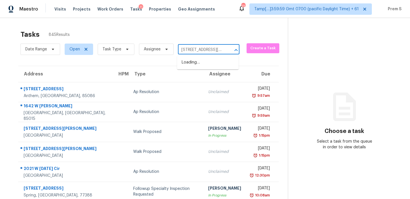
scroll to position [0, 30]
click at [203, 64] on li "2640 Mayfair Dr, Cumming, GA 30040" at bounding box center [208, 62] width 62 height 9
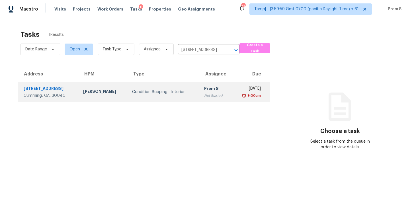
click at [200, 98] on td "Prem S Not Started" at bounding box center [216, 92] width 32 height 20
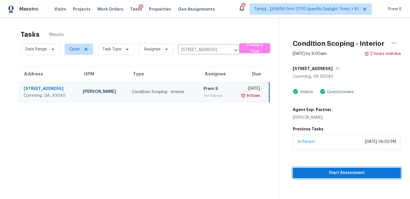
click at [328, 174] on span "Start Assessment" at bounding box center [347, 173] width 99 height 7
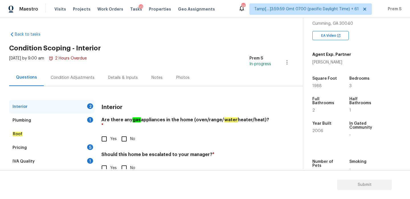
scroll to position [131, 0]
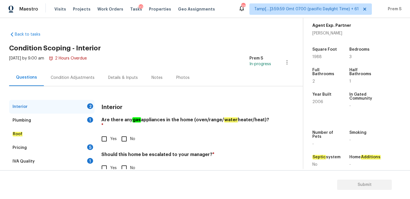
click at [101, 133] on input "Yes" at bounding box center [104, 139] width 12 height 12
checkbox input "true"
click at [121, 133] on input "No" at bounding box center [124, 139] width 12 height 12
checkbox input "true"
checkbox input "false"
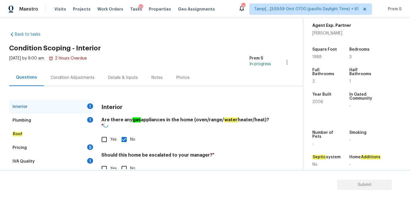
scroll to position [15, 0]
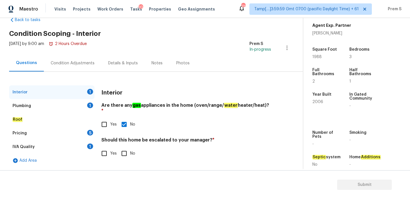
click at [122, 148] on input "No" at bounding box center [124, 154] width 12 height 12
checkbox input "true"
click at [91, 105] on div "1" at bounding box center [90, 106] width 6 height 6
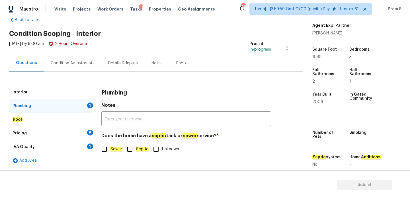
click at [102, 150] on input "Sewer" at bounding box center [104, 149] width 12 height 12
checkbox input "true"
click at [91, 134] on div "5" at bounding box center [90, 133] width 6 height 6
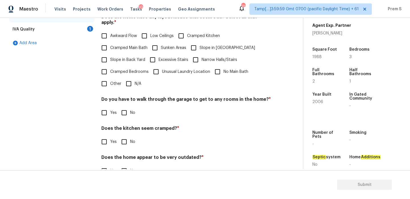
scroll to position [79, 0]
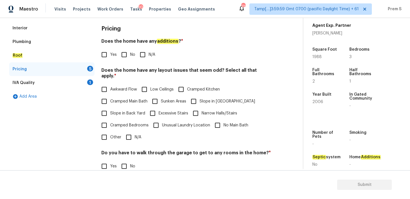
click at [126, 54] on input "No" at bounding box center [124, 55] width 12 height 12
checkbox input "true"
click at [129, 135] on input "N/A" at bounding box center [129, 137] width 12 height 12
checkbox input "true"
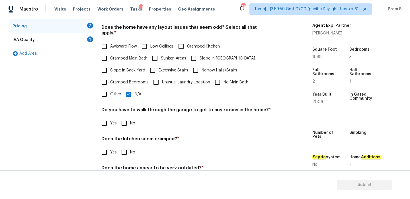
click at [126, 121] on input "No" at bounding box center [124, 123] width 12 height 12
checkbox input "true"
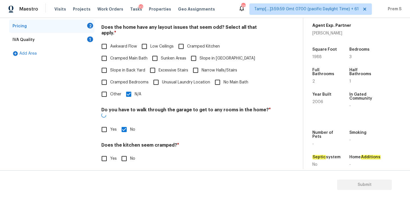
click at [125, 153] on input "No" at bounding box center [124, 159] width 12 height 12
checkbox input "true"
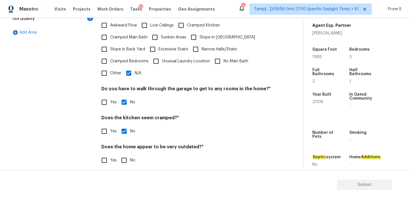
click at [129, 156] on input "No" at bounding box center [124, 161] width 12 height 12
checkbox input "true"
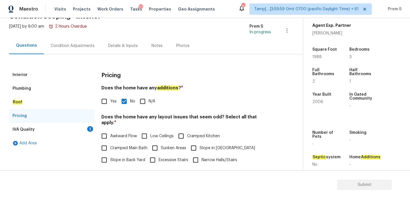
click at [83, 126] on div "IVA Quality 1" at bounding box center [52, 130] width 86 height 14
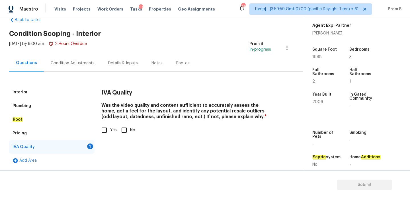
scroll to position [15, 0]
click at [109, 131] on input "Yes" at bounding box center [104, 130] width 12 height 12
checkbox input "true"
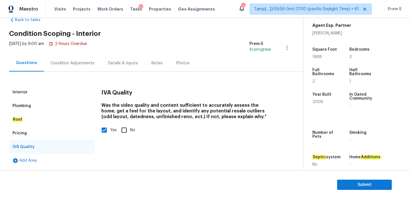
click at [88, 68] on div "Condition Adjustments" at bounding box center [73, 63] width 58 height 17
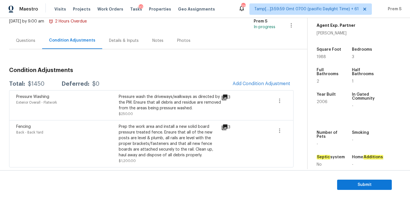
scroll to position [37, 0]
click at [260, 82] on span "Add Condition Adjustment" at bounding box center [262, 83] width 58 height 5
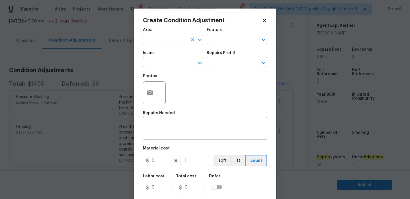
click at [172, 42] on input "text" at bounding box center [165, 39] width 44 height 9
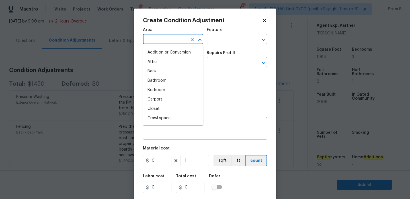
type input "i"
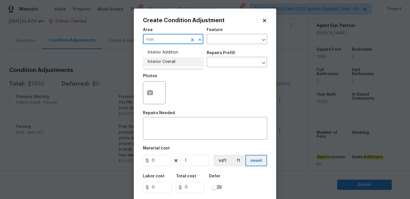
click at [172, 64] on li "Interior Overall" at bounding box center [173, 61] width 60 height 9
type input "Interior Overall"
click at [172, 64] on input "text" at bounding box center [165, 62] width 44 height 9
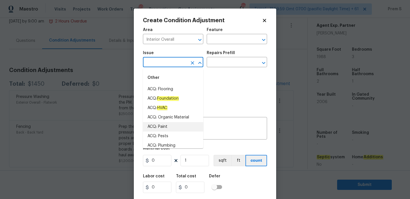
click at [170, 124] on li "ACQ: Paint" at bounding box center [173, 126] width 60 height 9
type input "ACQ: Paint"
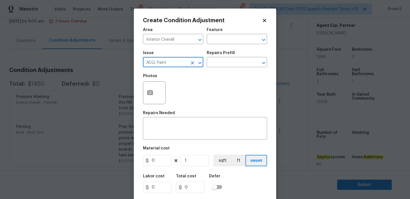
click at [247, 57] on div "Repairs Prefill" at bounding box center [237, 54] width 60 height 7
click at [242, 61] on input "text" at bounding box center [229, 62] width 44 height 9
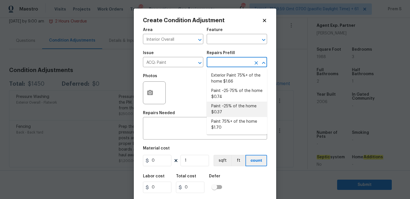
click at [231, 109] on li "Paint ~25% of the home $0.37" at bounding box center [237, 109] width 60 height 15
type input "Acquisition"
type textarea "Acquisition Scope: ~25% of the home needs interior paint"
type input "0.37"
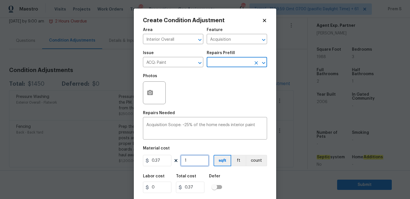
click at [195, 161] on input "1" at bounding box center [195, 160] width 29 height 11
type input "19"
type input "7.03"
type input "198"
type input "73.26"
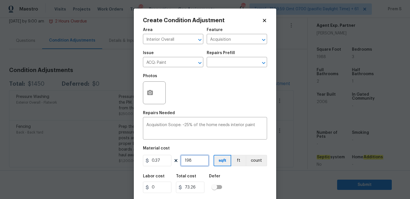
type input "1988"
type input "735.56"
type input "1988"
click at [243, 173] on div "Labor cost 0 Total cost 735.56 Defer" at bounding box center [205, 184] width 124 height 26
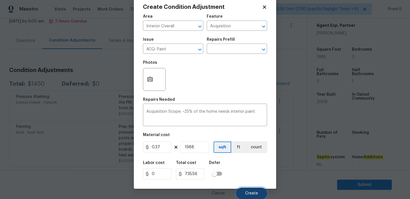
click at [253, 192] on span "Create" at bounding box center [251, 194] width 13 height 4
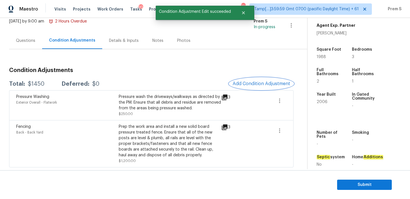
scroll to position [0, 0]
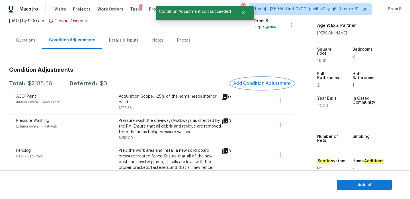
click at [267, 81] on span "Add Condition Adjustment" at bounding box center [262, 83] width 58 height 5
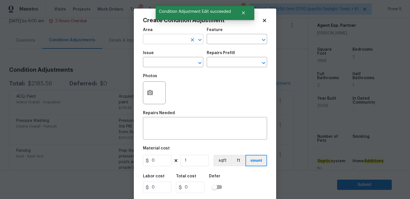
click at [164, 38] on input "text" at bounding box center [165, 39] width 44 height 9
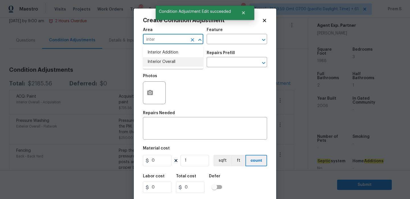
click at [179, 62] on li "Interior Overall" at bounding box center [173, 61] width 60 height 9
type input "Interior Overall"
click at [179, 62] on input "text" at bounding box center [165, 62] width 44 height 9
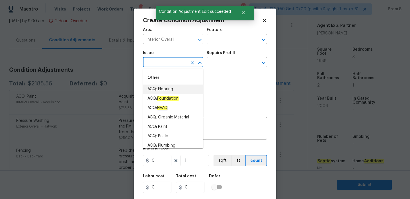
click at [176, 89] on li "ACQ: Flooring" at bounding box center [173, 89] width 60 height 9
type input "ACQ: Flooring"
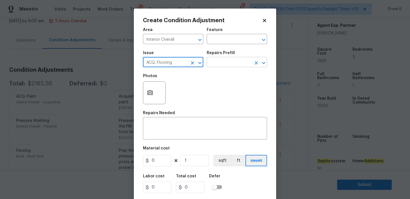
click at [229, 62] on input "text" at bounding box center [229, 62] width 44 height 9
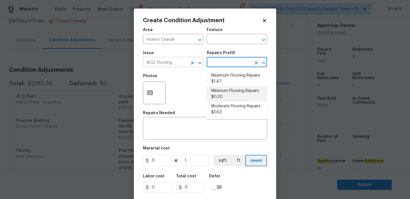
click at [193, 62] on icon "Clear" at bounding box center [192, 62] width 3 height 3
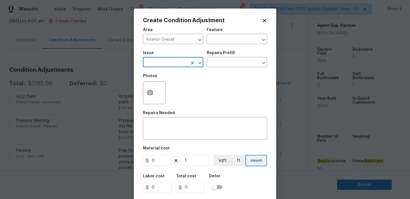
click at [183, 65] on input "text" at bounding box center [165, 62] width 44 height 9
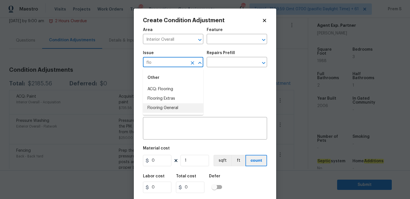
click at [168, 106] on li "Flooring General" at bounding box center [173, 107] width 60 height 9
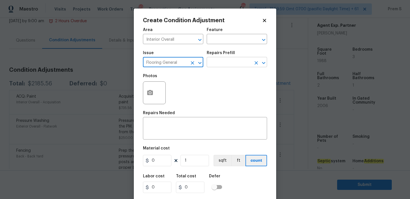
type input "Flooring General"
click at [222, 61] on input "text" at bounding box center [229, 62] width 44 height 9
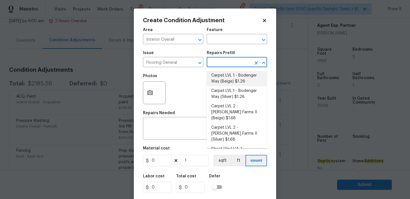
click at [219, 75] on li "Carpet LVL 1 - Bodenger Way (Beige) $1.26" at bounding box center [237, 78] width 60 height 15
type input "Overall Flooring"
type textarea "Install new carpet. (Bodenger Way 749 Bird Bath, Beige) at all previously carpe…"
type input "1.26"
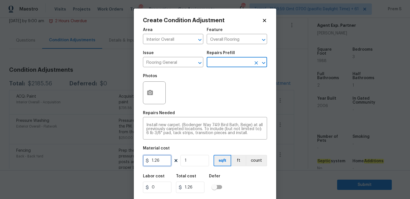
click at [164, 161] on input "1.26" at bounding box center [157, 160] width 29 height 11
type input "1.43"
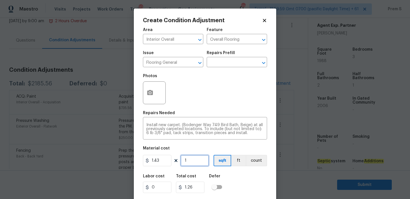
click at [202, 162] on input "1" at bounding box center [195, 160] width 29 height 11
type input "1.43"
type input "13"
type input "18.59"
type input "133"
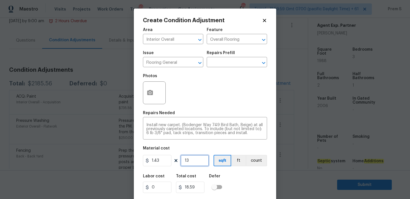
type input "190.19"
type input "1330"
type input "1901.9"
type input "1330"
click at [152, 90] on icon "button" at bounding box center [150, 93] width 7 height 7
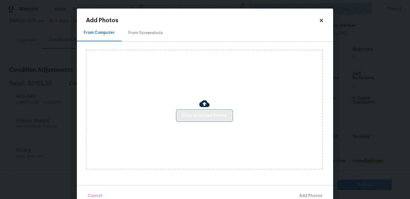
click at [185, 112] on span "Click to Upload Photos" at bounding box center [205, 115] width 46 height 7
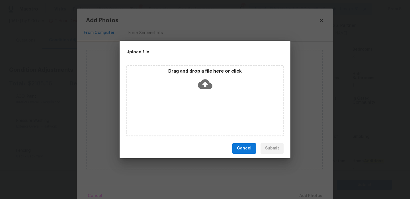
click at [202, 84] on icon at bounding box center [205, 84] width 15 height 10
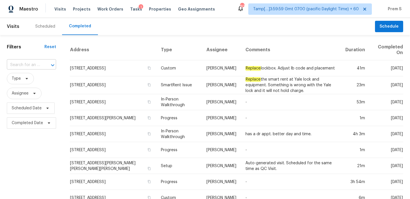
click at [42, 67] on div at bounding box center [48, 65] width 15 height 8
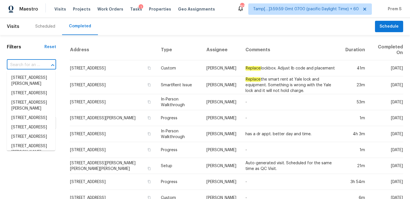
paste input "[STREET_ADDRESS]"
type input "[STREET_ADDRESS]"
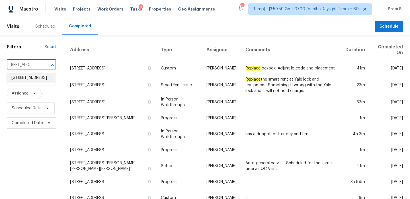
click at [32, 81] on li "[STREET_ADDRESS]" at bounding box center [31, 77] width 48 height 9
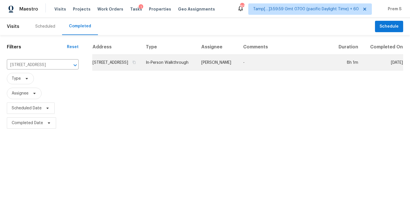
click at [115, 68] on td "[STREET_ADDRESS]" at bounding box center [116, 63] width 49 height 16
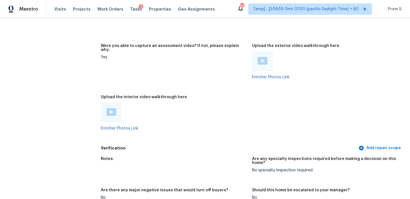
scroll to position [1169, 0]
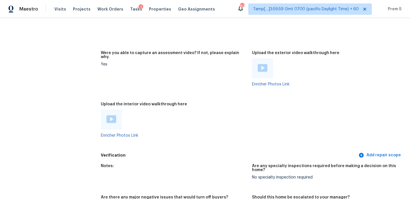
click at [264, 64] on img at bounding box center [263, 68] width 10 height 8
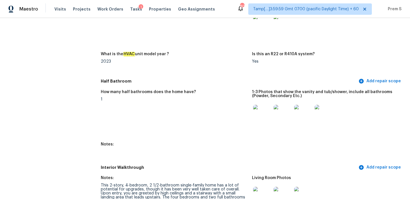
scroll to position [600, 0]
